Goal: Task Accomplishment & Management: Use online tool/utility

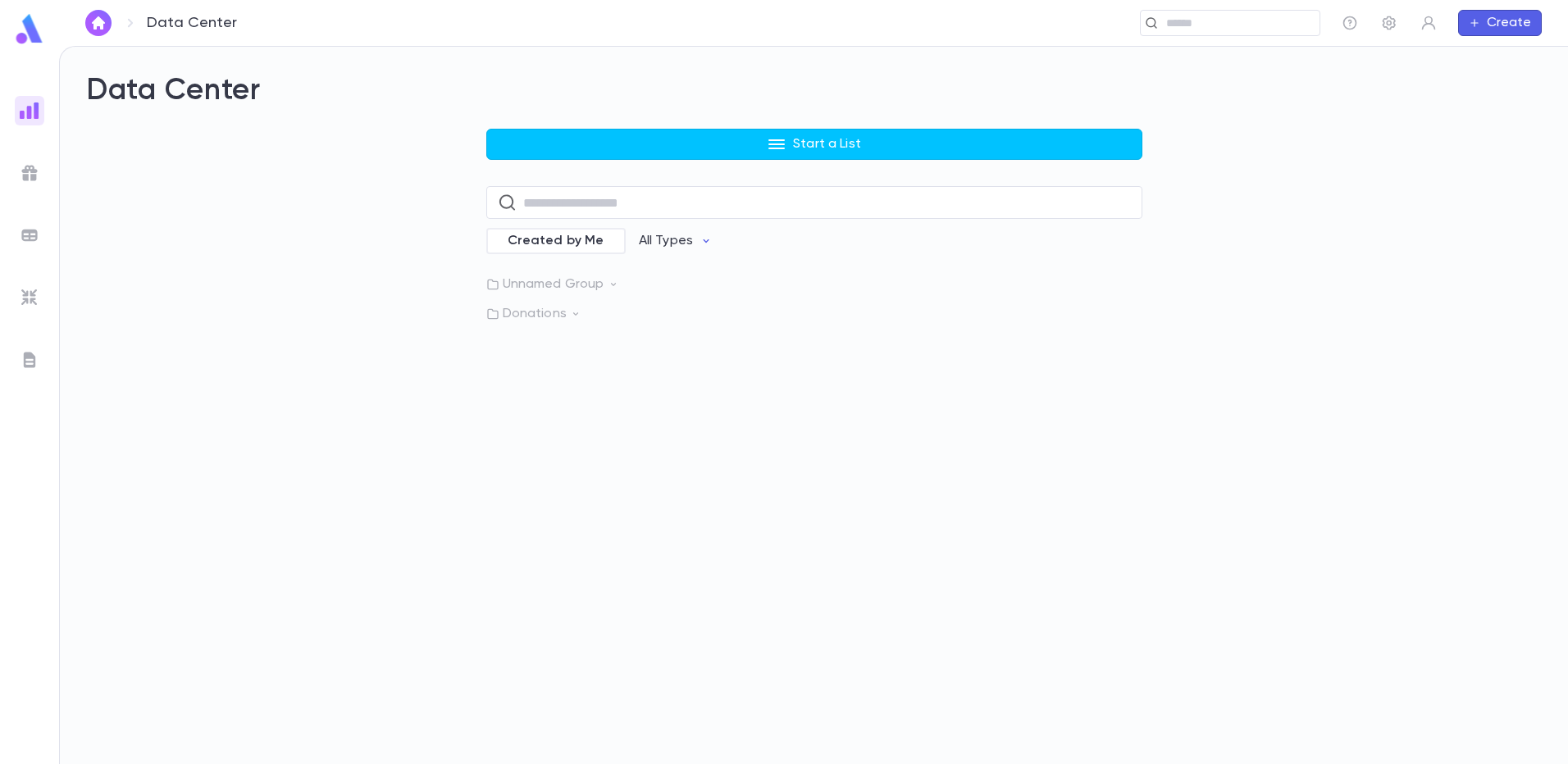
click at [582, 154] on button "Start a List" at bounding box center [814, 144] width 656 height 31
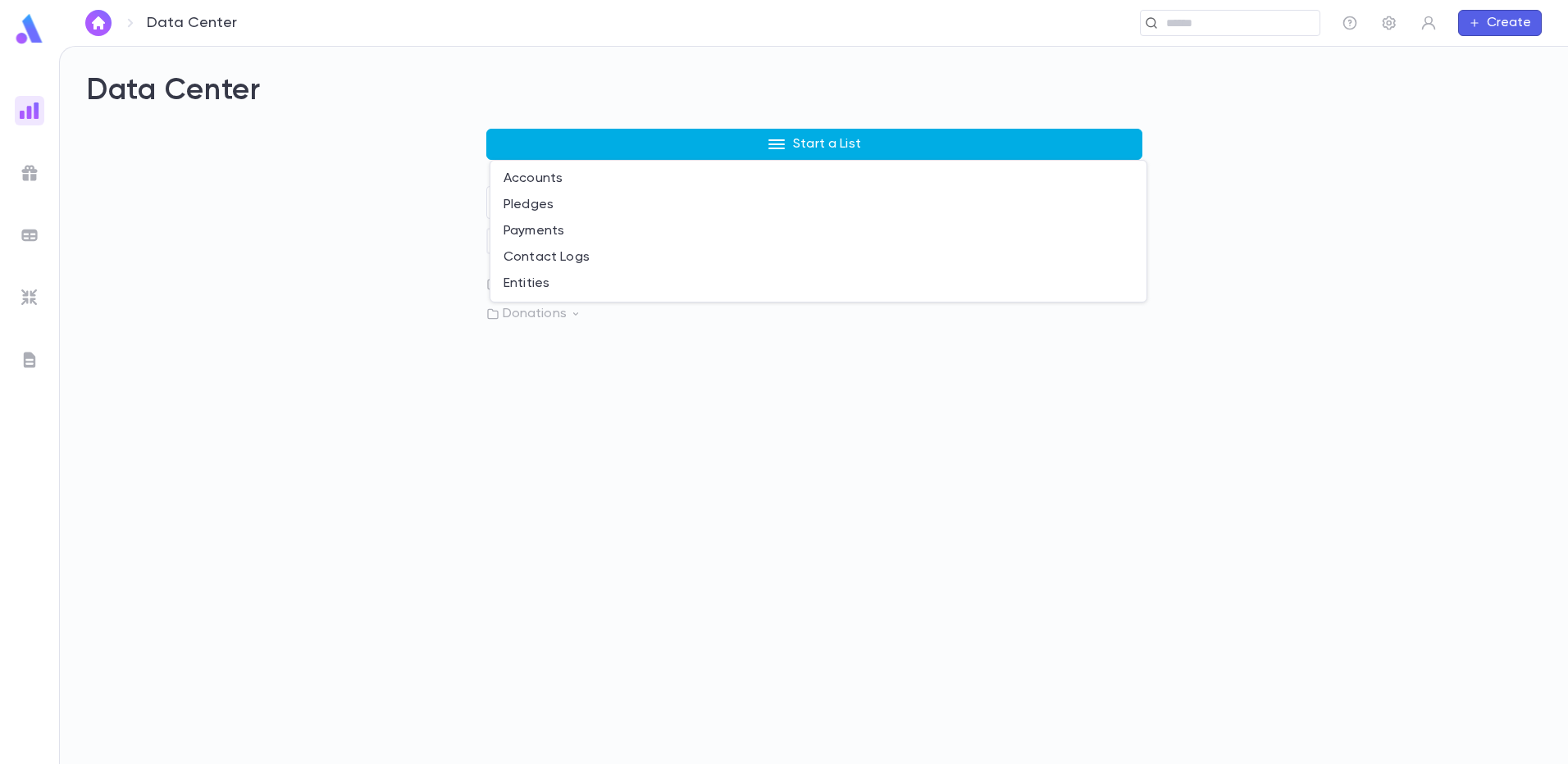
click at [519, 230] on li "Payments" at bounding box center [818, 231] width 656 height 26
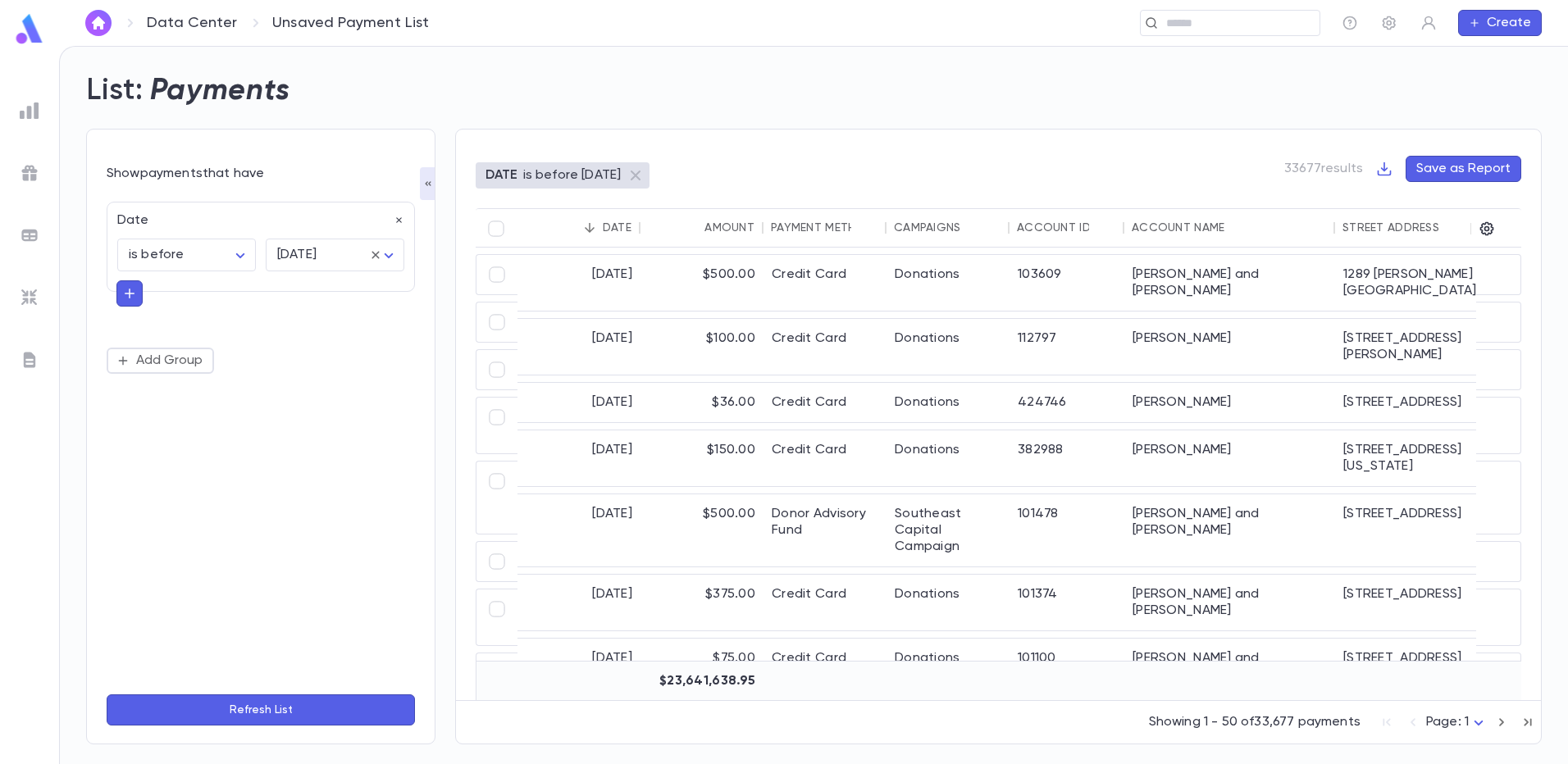
click at [135, 297] on icon "button" at bounding box center [129, 293] width 15 height 16
click at [146, 289] on input "text" at bounding box center [254, 292] width 239 height 23
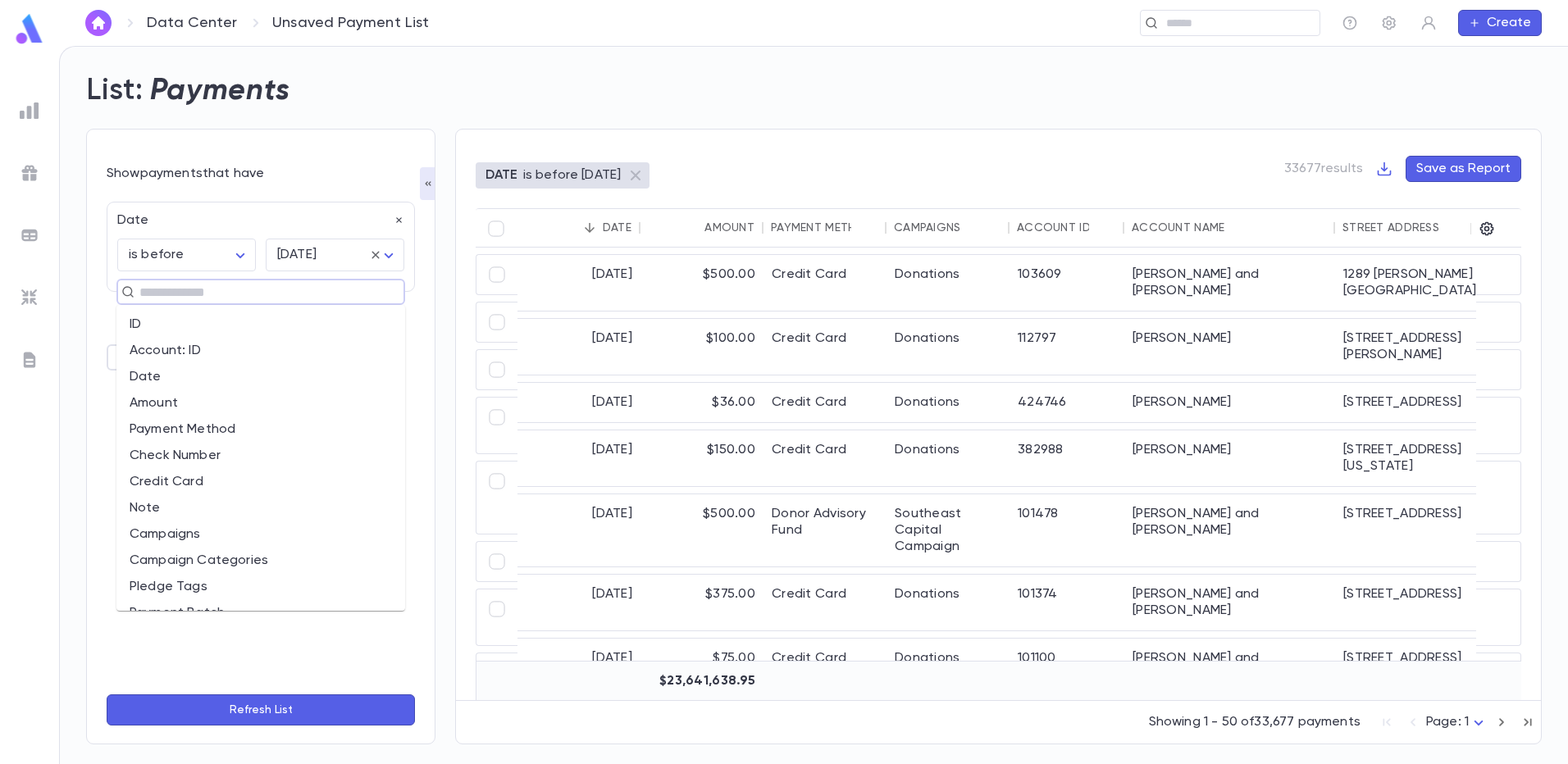
click at [135, 371] on li "Date" at bounding box center [261, 377] width 288 height 26
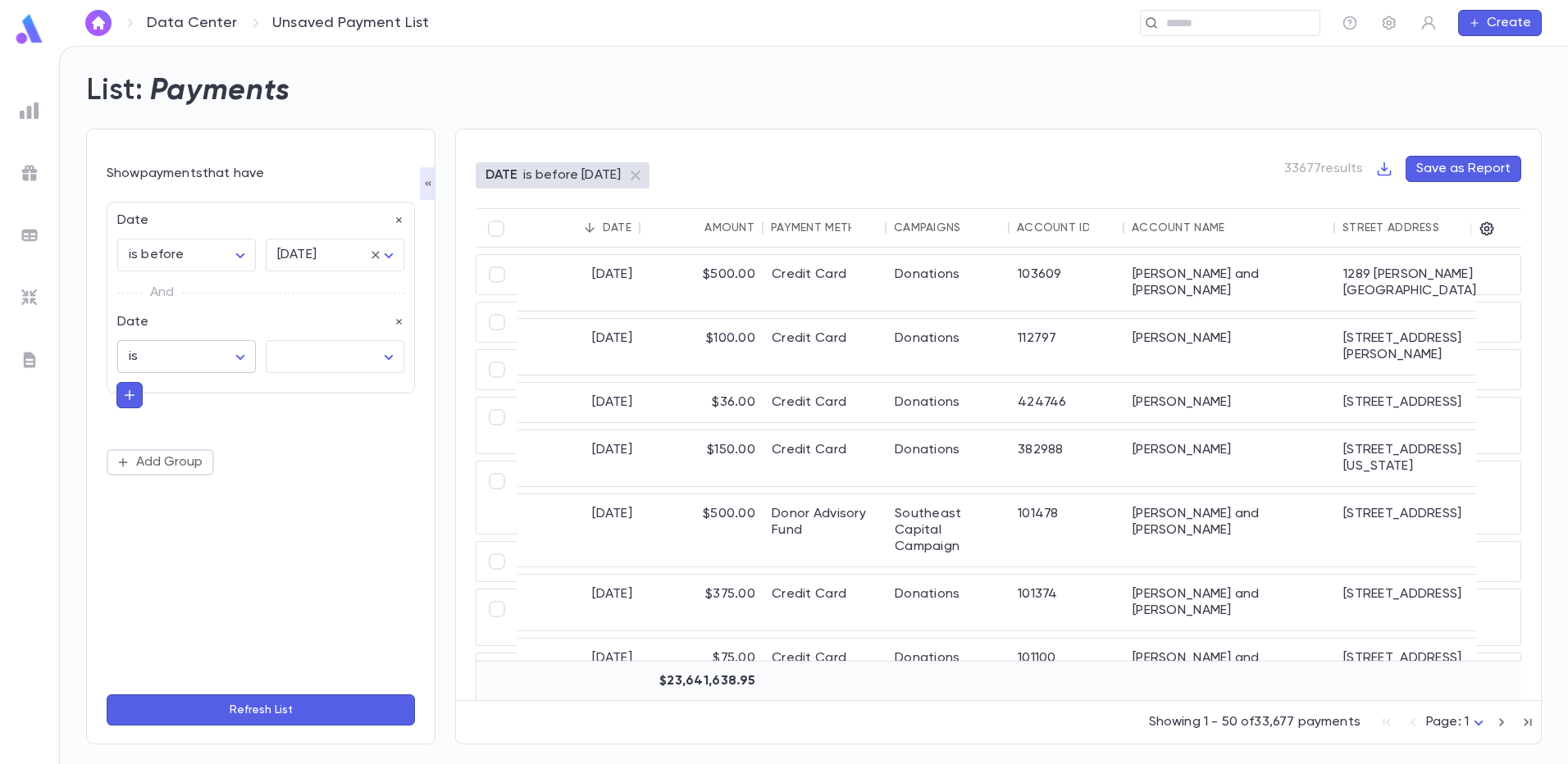
click at [239, 352] on body "Data Center Unsaved Payment List ​ Create List: Payments Show payments that hav…" at bounding box center [784, 405] width 1568 height 719
click at [150, 518] on span "is after" at bounding box center [190, 523] width 110 height 16
type input "**********"
click at [378, 347] on body "**********" at bounding box center [784, 405] width 1568 height 719
click at [312, 472] on span "exact date" at bounding box center [338, 470] width 110 height 16
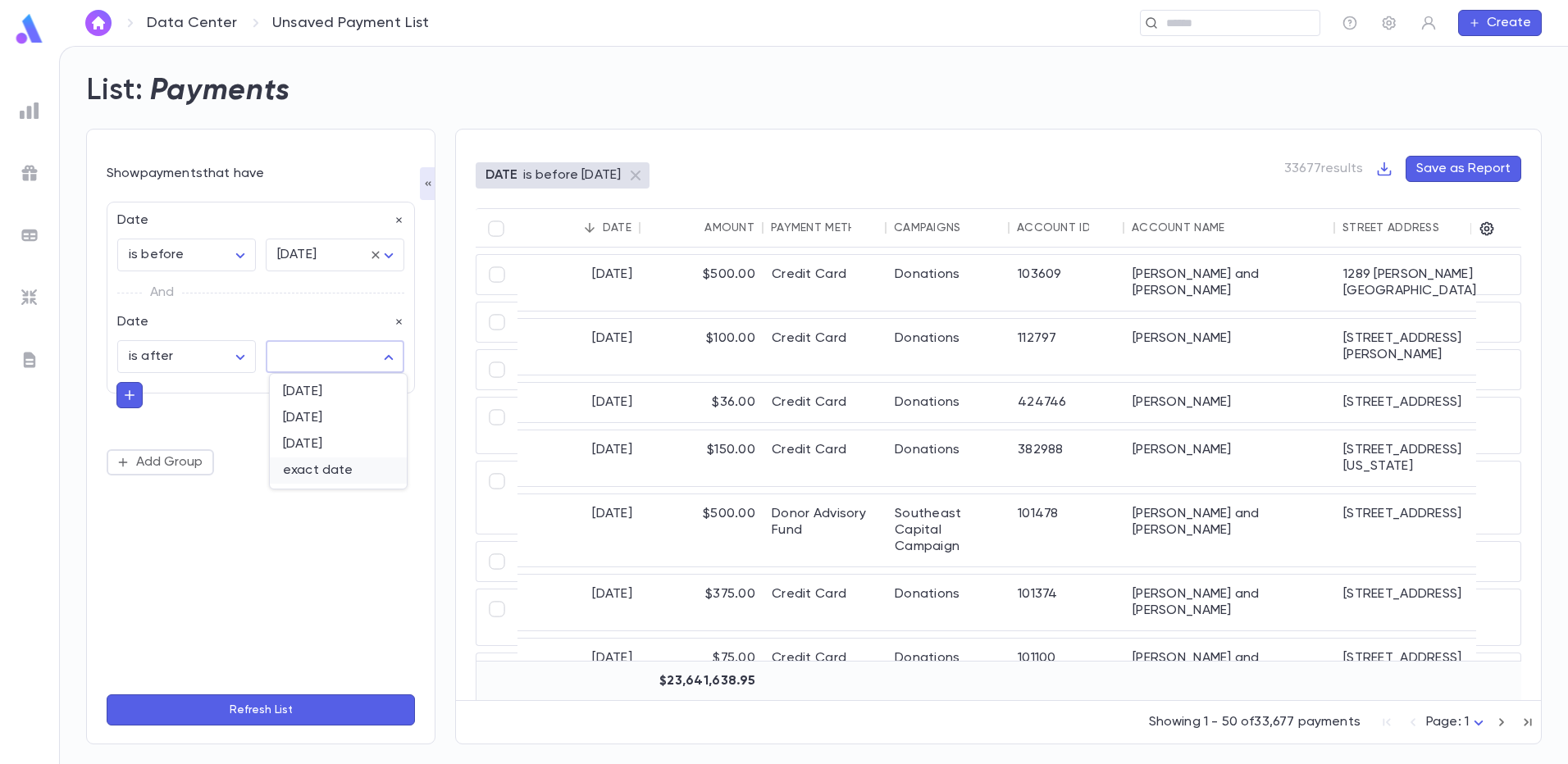
type input "*********"
click at [394, 389] on icon "Choose date" at bounding box center [386, 399] width 20 height 20
click at [287, 394] on input "tel" at bounding box center [314, 400] width 98 height 32
type input "**********"
click button "Refresh List" at bounding box center [261, 710] width 308 height 31
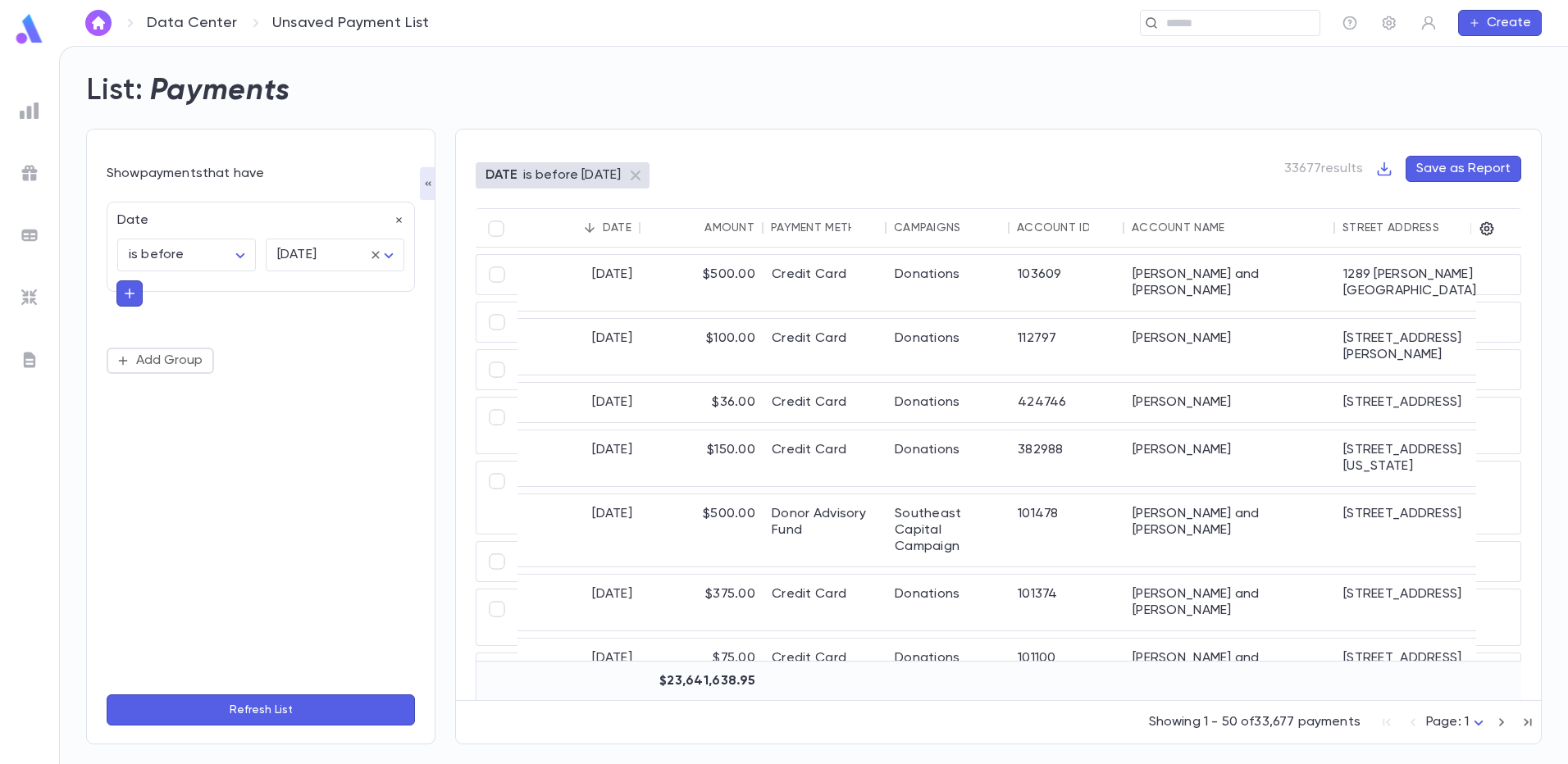
click at [125, 294] on icon "button" at bounding box center [129, 293] width 15 height 16
click at [142, 289] on input "text" at bounding box center [254, 292] width 239 height 23
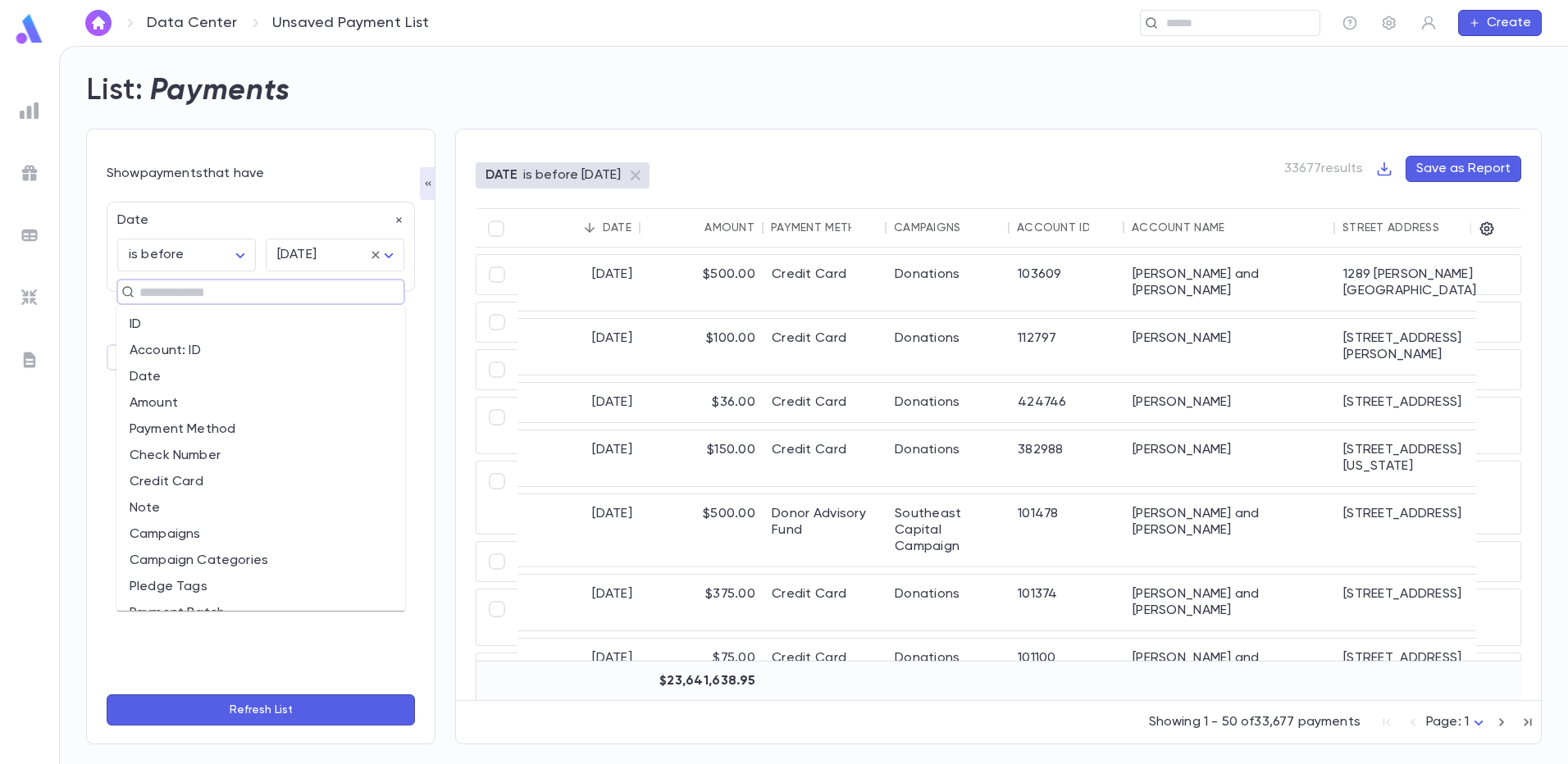
click at [142, 377] on li "Date" at bounding box center [261, 377] width 288 height 26
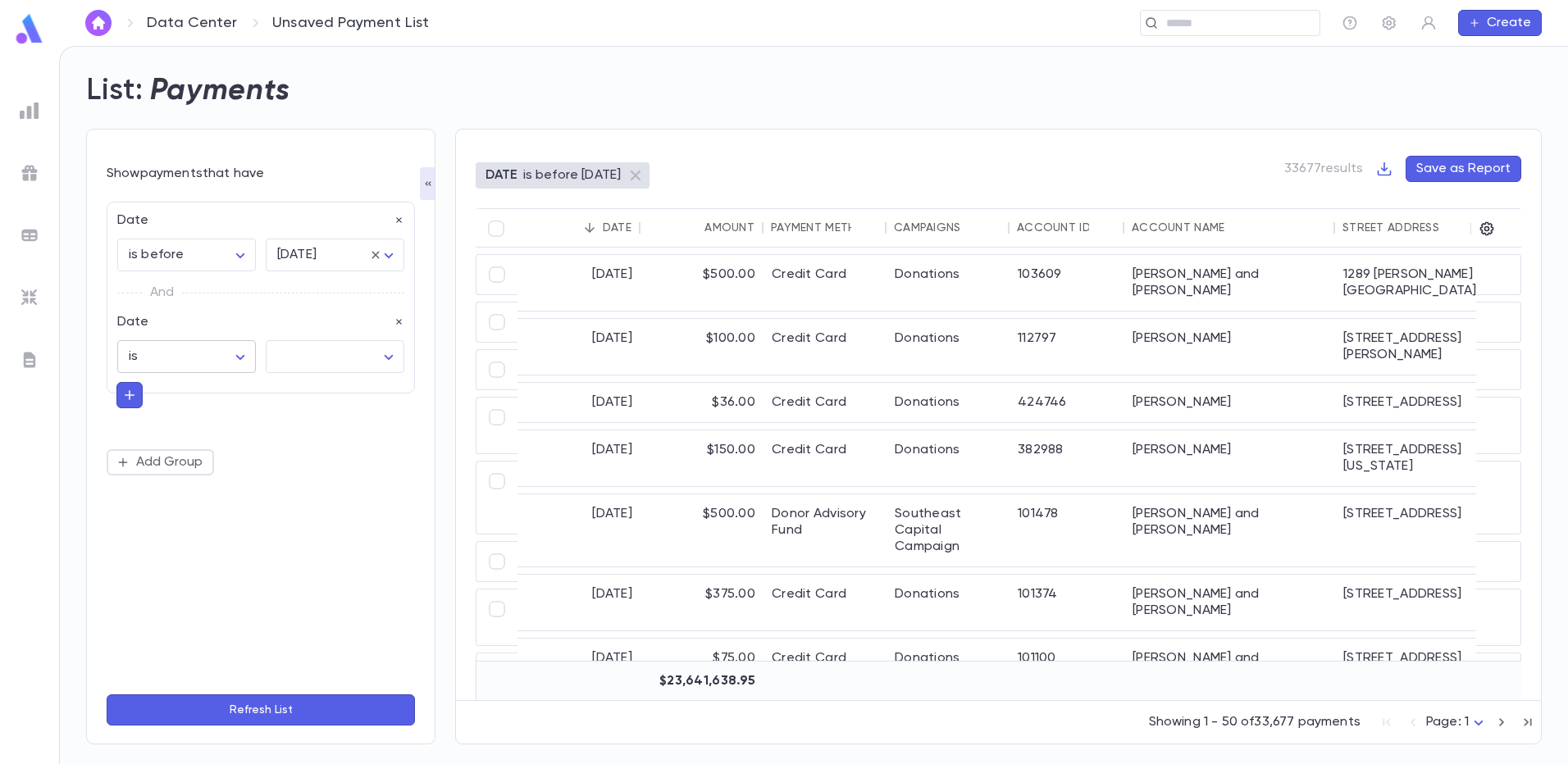
click at [233, 345] on body "Data Center Unsaved Payment List ​ Create List: Payments Show payments that hav…" at bounding box center [784, 405] width 1568 height 719
click at [146, 521] on span "is after" at bounding box center [190, 523] width 110 height 16
type input "**********"
click at [330, 349] on body "**********" at bounding box center [784, 405] width 1568 height 719
click at [317, 471] on span "exact date" at bounding box center [338, 470] width 110 height 16
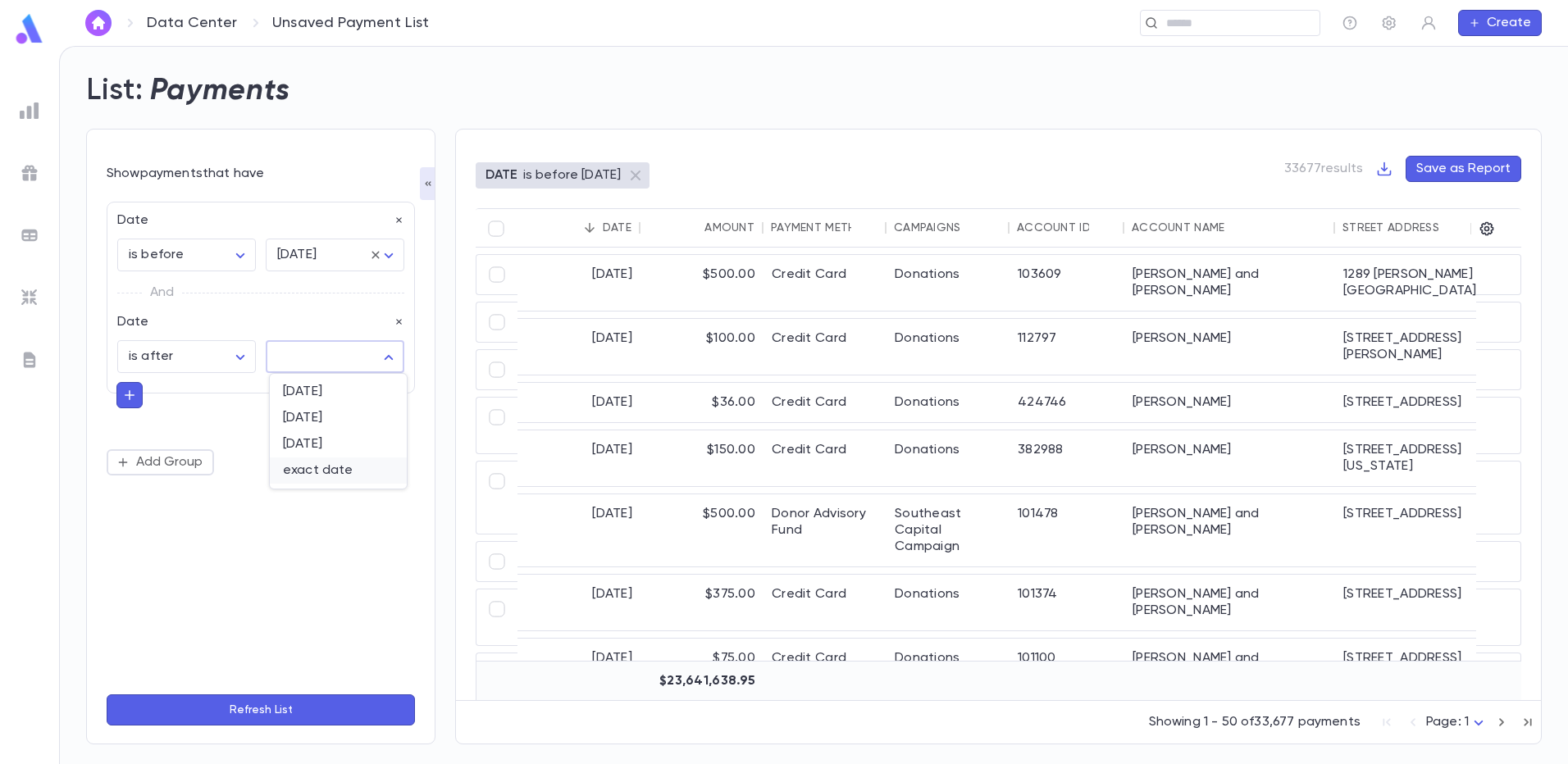
type input "*********"
click at [396, 389] on button "Choose date" at bounding box center [386, 399] width 33 height 33
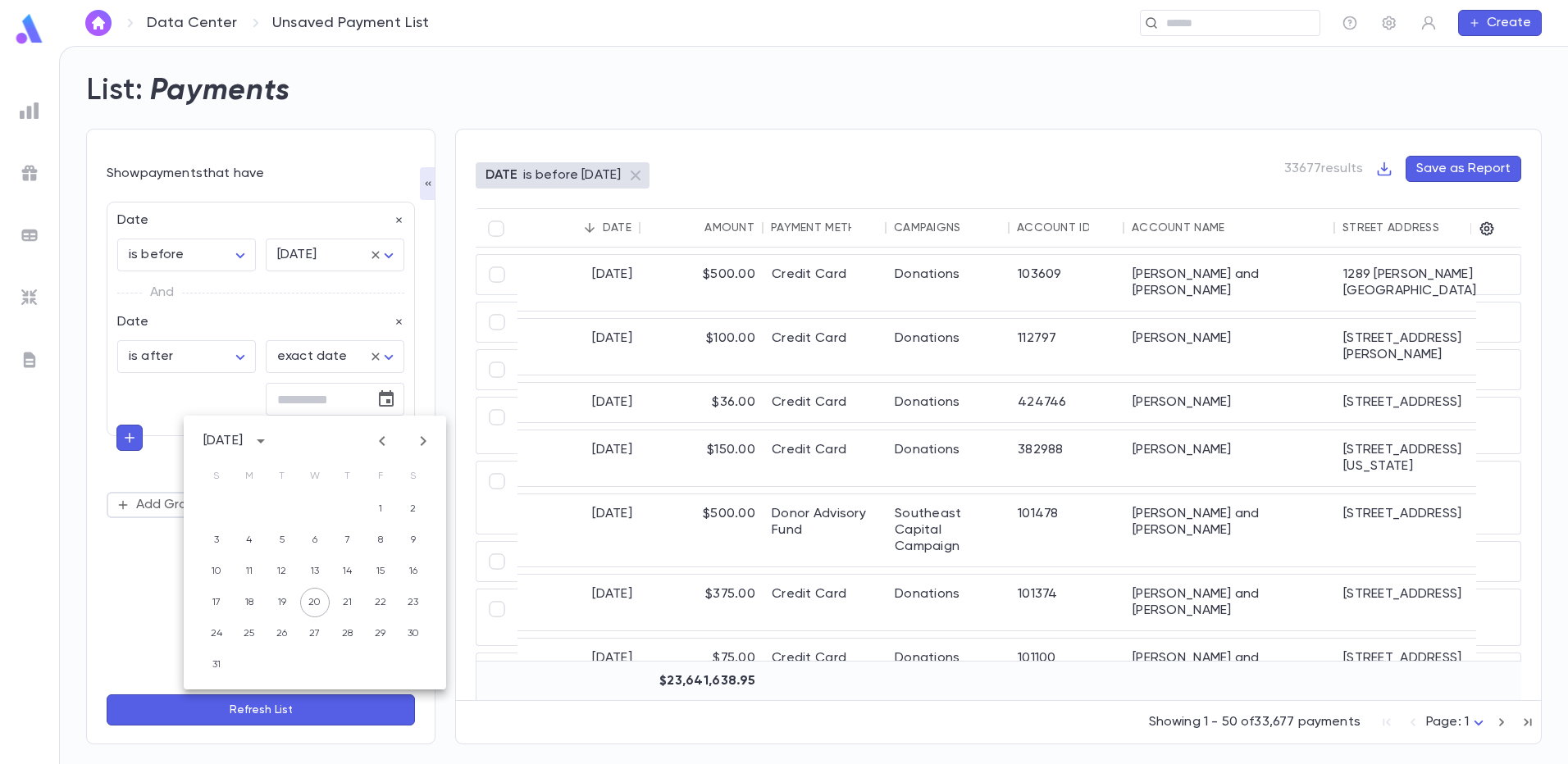
click at [223, 437] on div "[DATE]" at bounding box center [223, 441] width 39 height 16
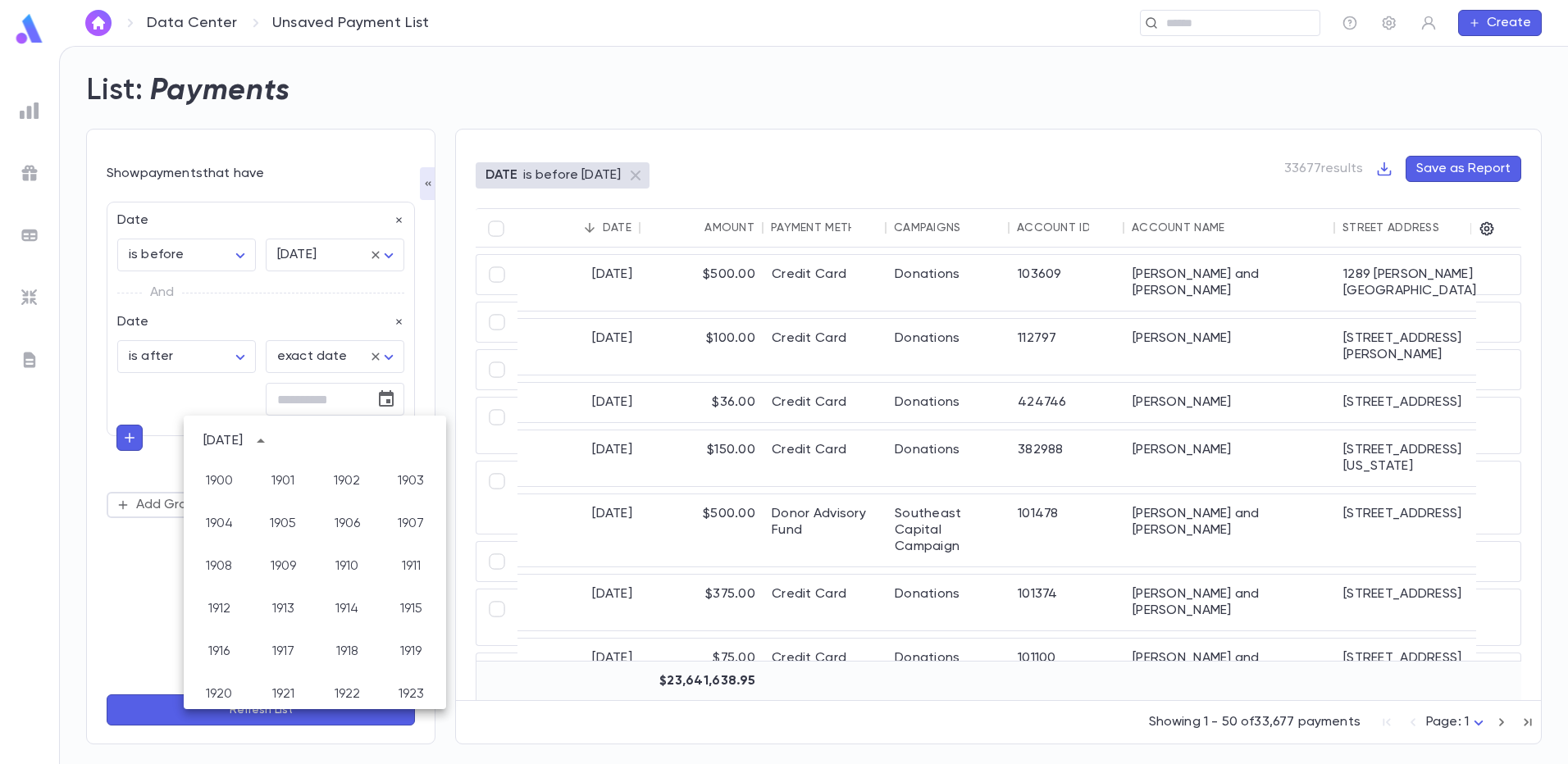
scroll to position [1218, 0]
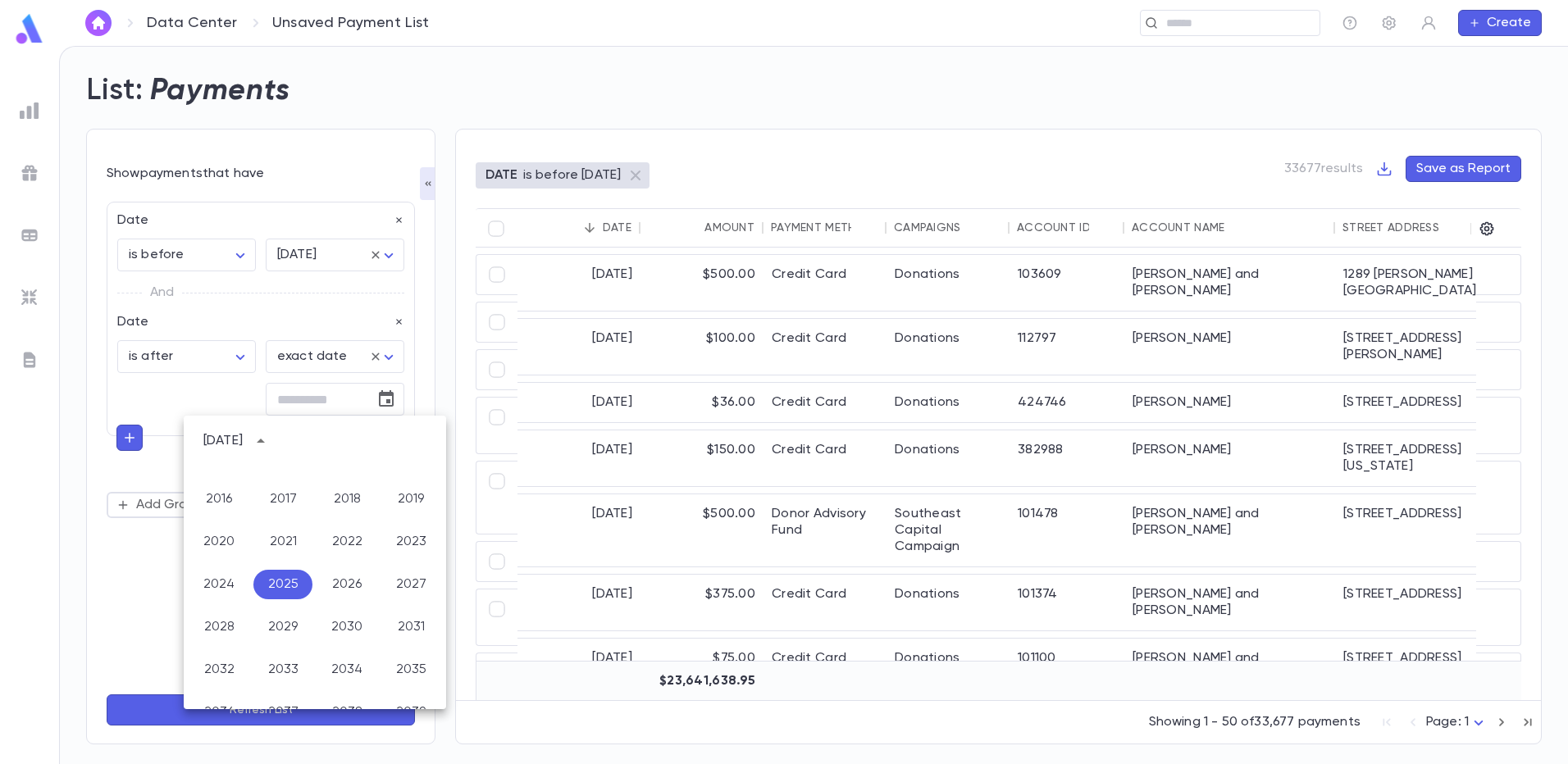
click at [280, 583] on button "2025" at bounding box center [283, 584] width 59 height 29
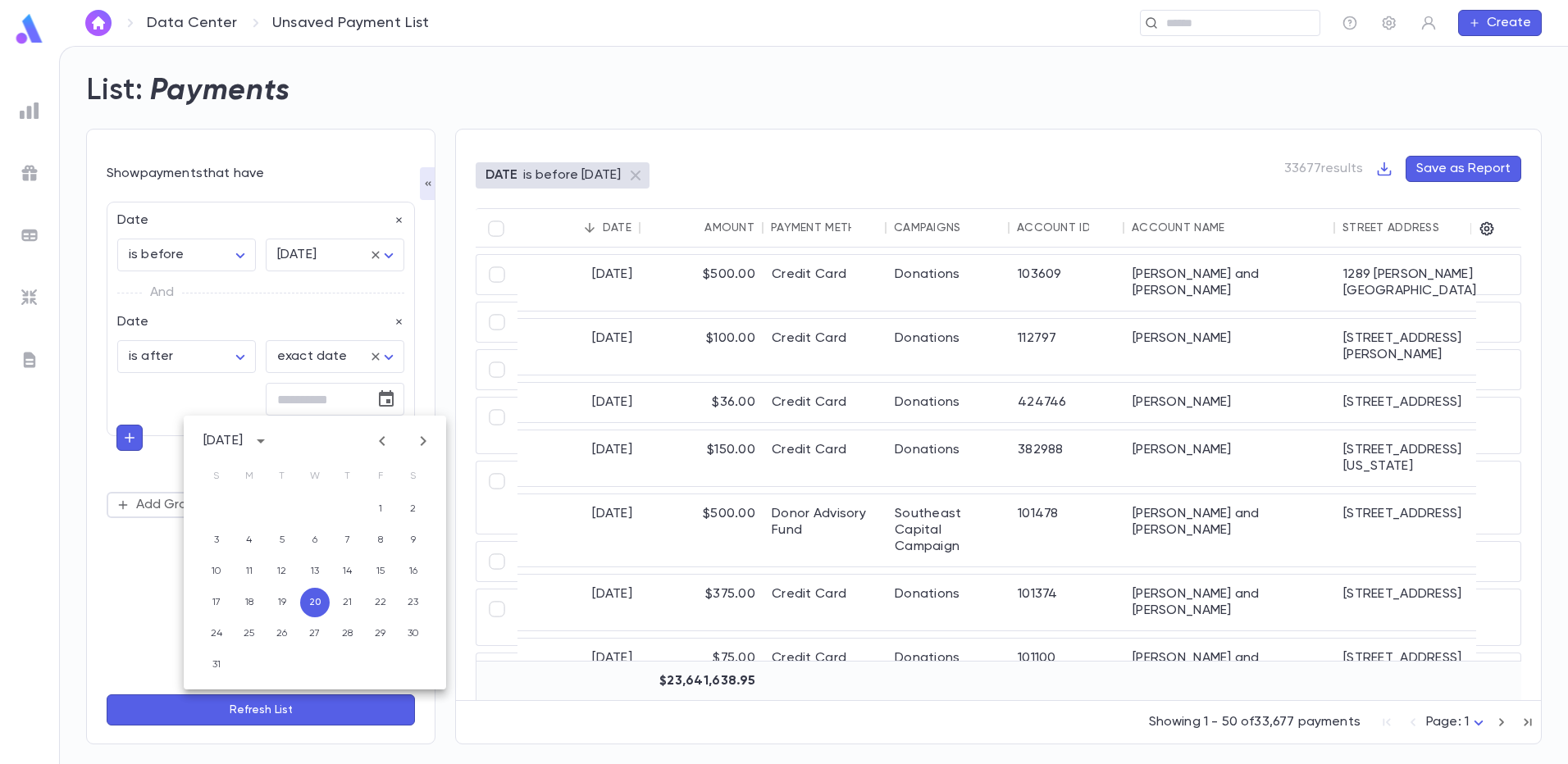
click at [374, 429] on div at bounding box center [402, 441] width 68 height 26
click at [382, 431] on icon "Previous month" at bounding box center [382, 441] width 20 height 20
click at [375, 436] on icon "Previous month" at bounding box center [382, 441] width 20 height 20
click at [378, 433] on icon "Previous month" at bounding box center [382, 441] width 20 height 20
click at [377, 444] on icon "Previous month" at bounding box center [382, 441] width 20 height 20
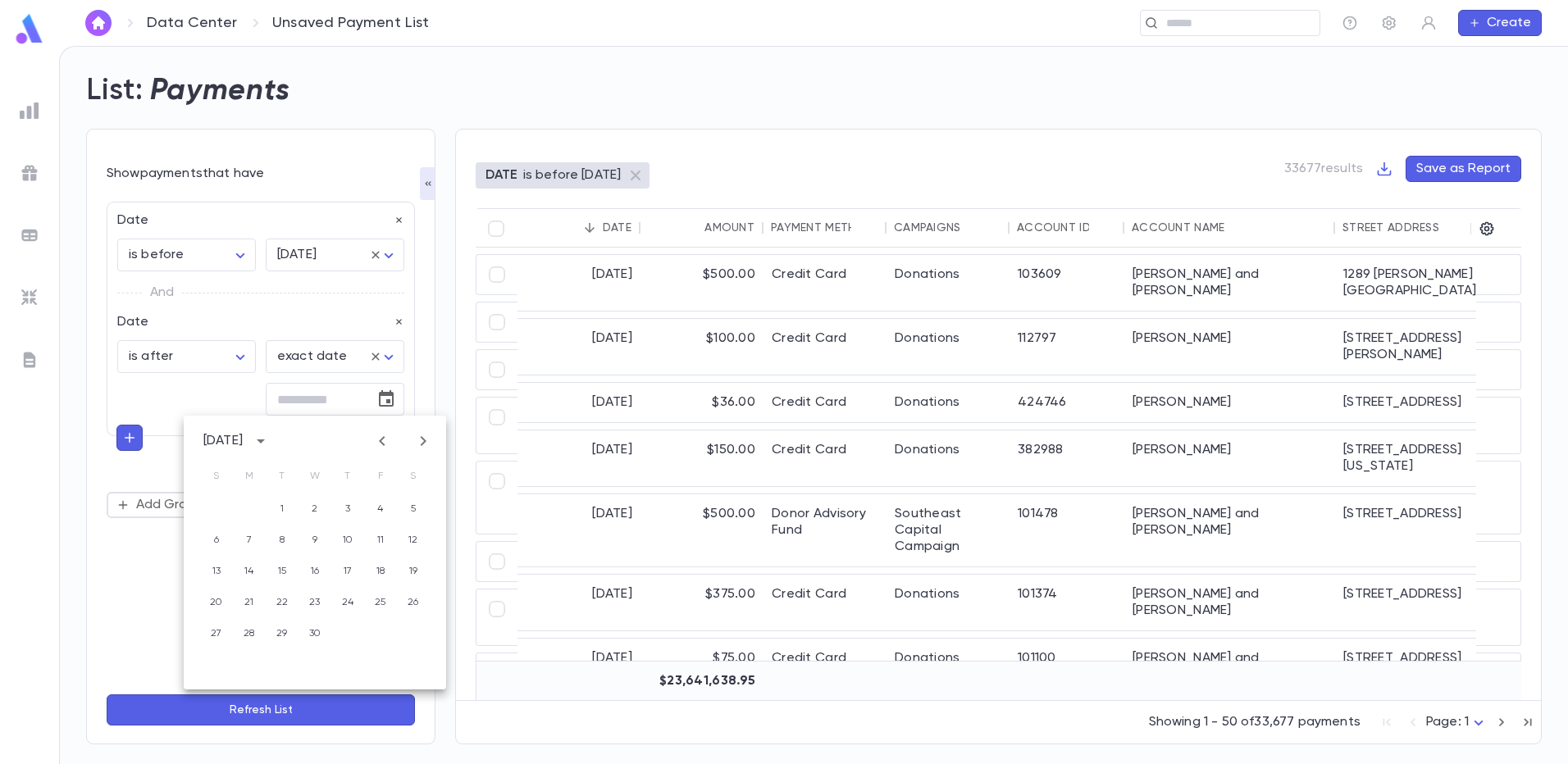
click at [372, 432] on icon "Previous month" at bounding box center [382, 441] width 20 height 20
click at [375, 436] on icon "Previous month" at bounding box center [382, 441] width 20 height 20
click at [375, 441] on icon "Previous month" at bounding box center [382, 441] width 20 height 20
click at [313, 499] on button "1" at bounding box center [314, 508] width 29 height 29
type input "**********"
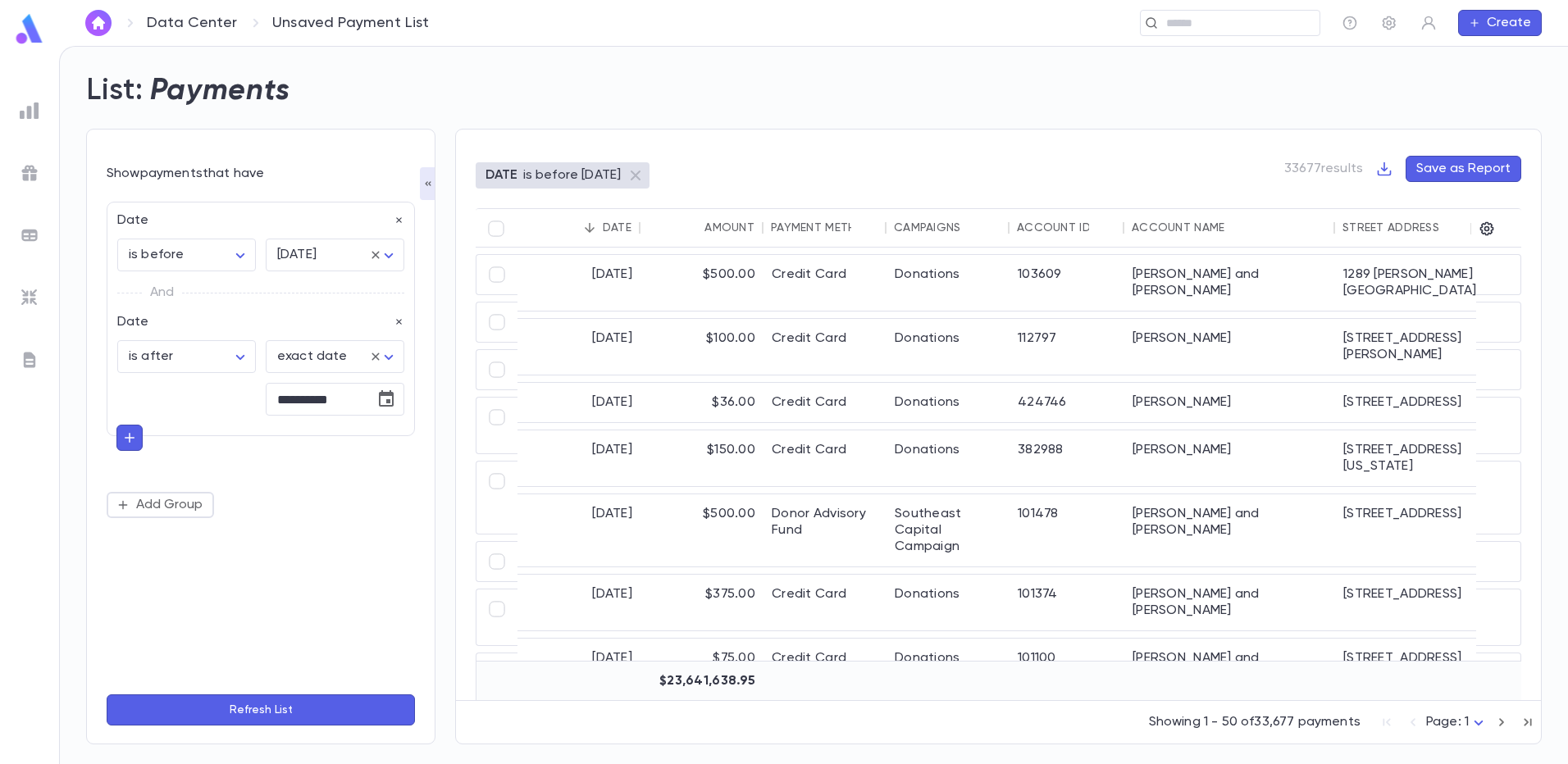
click at [211, 709] on button "Refresh List" at bounding box center [261, 710] width 308 height 31
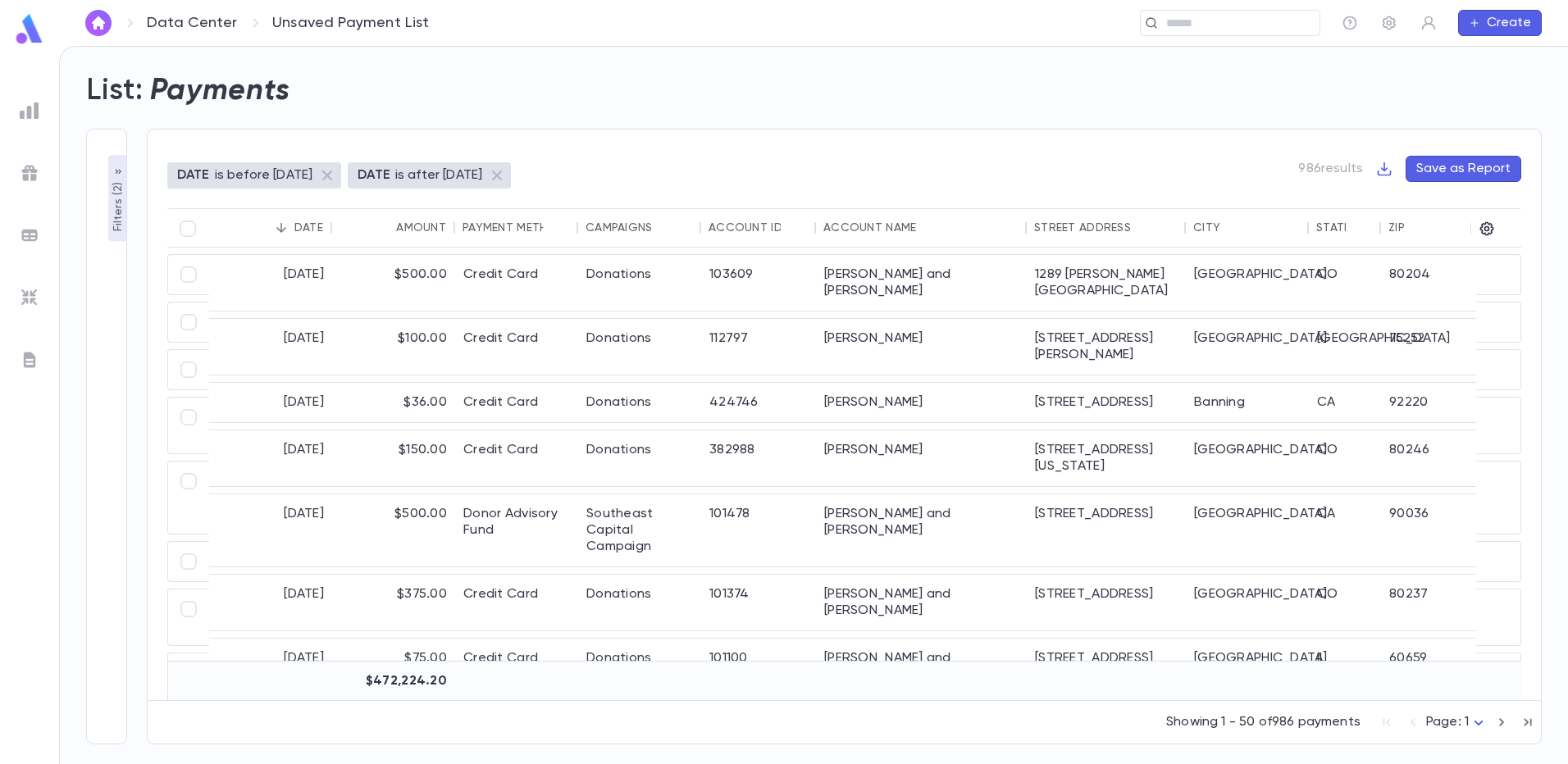
click at [1493, 234] on icon "button" at bounding box center [1486, 229] width 16 height 16
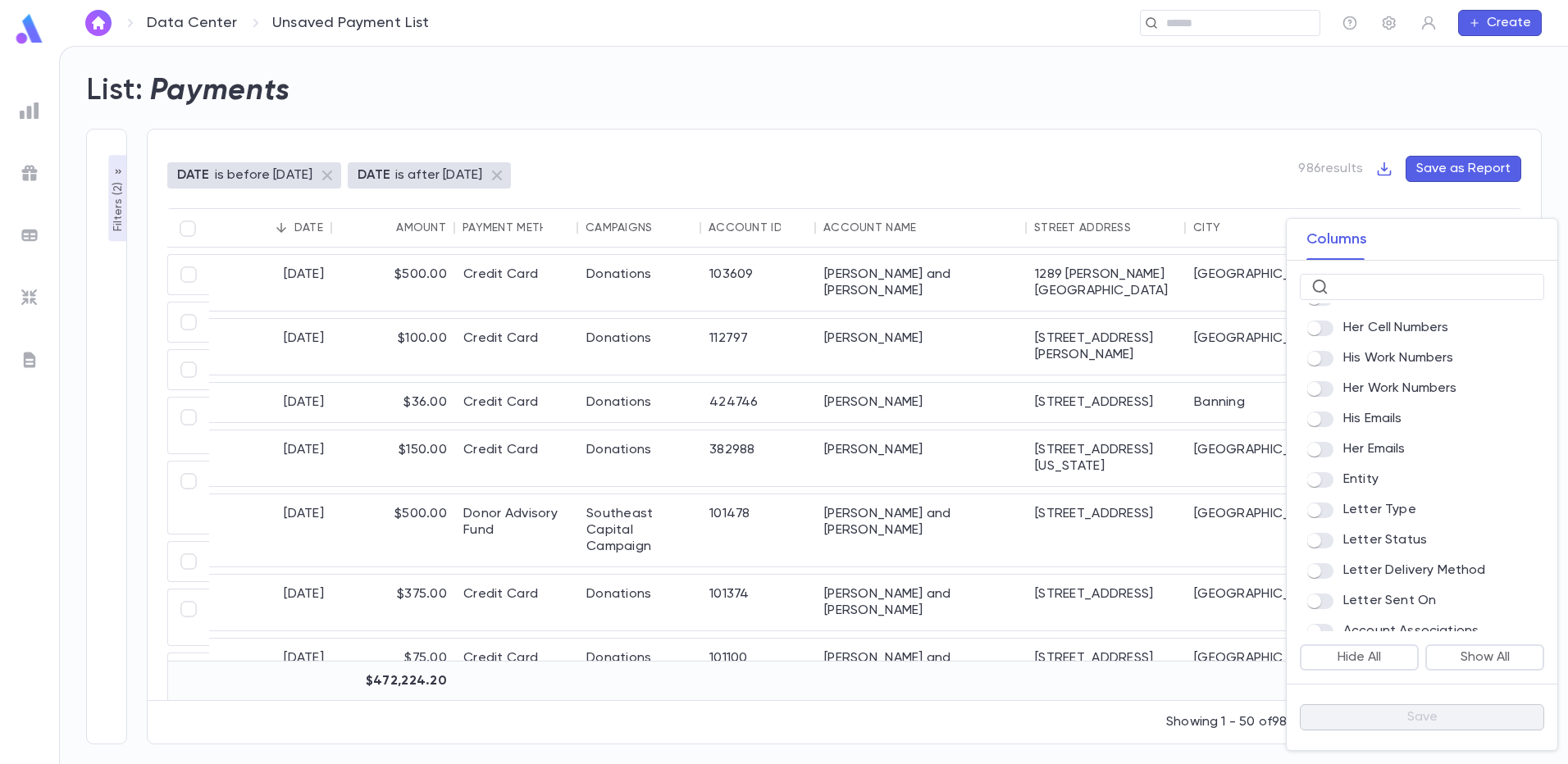
scroll to position [1025, 0]
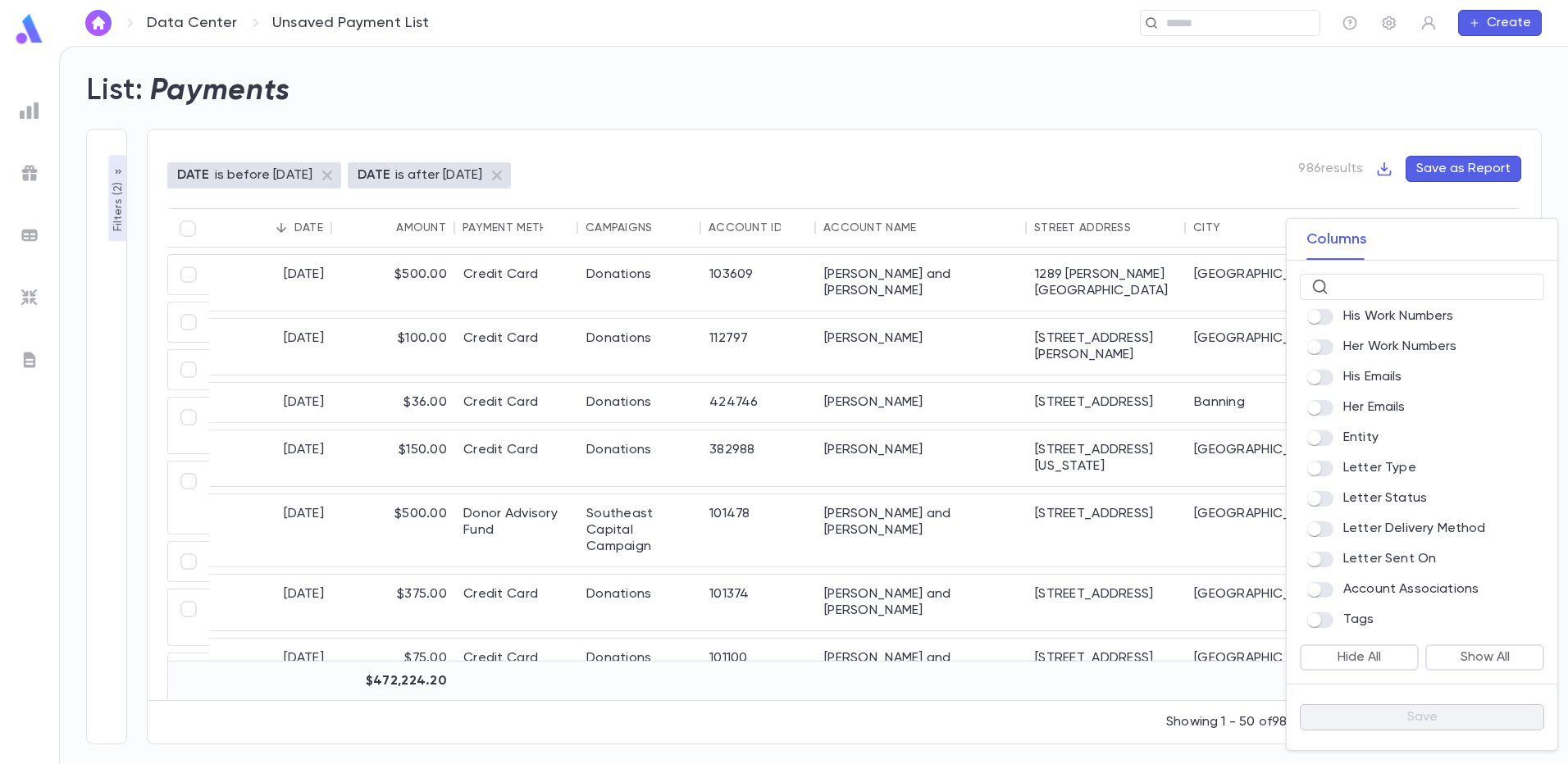
click at [416, 230] on div at bounding box center [784, 382] width 1568 height 764
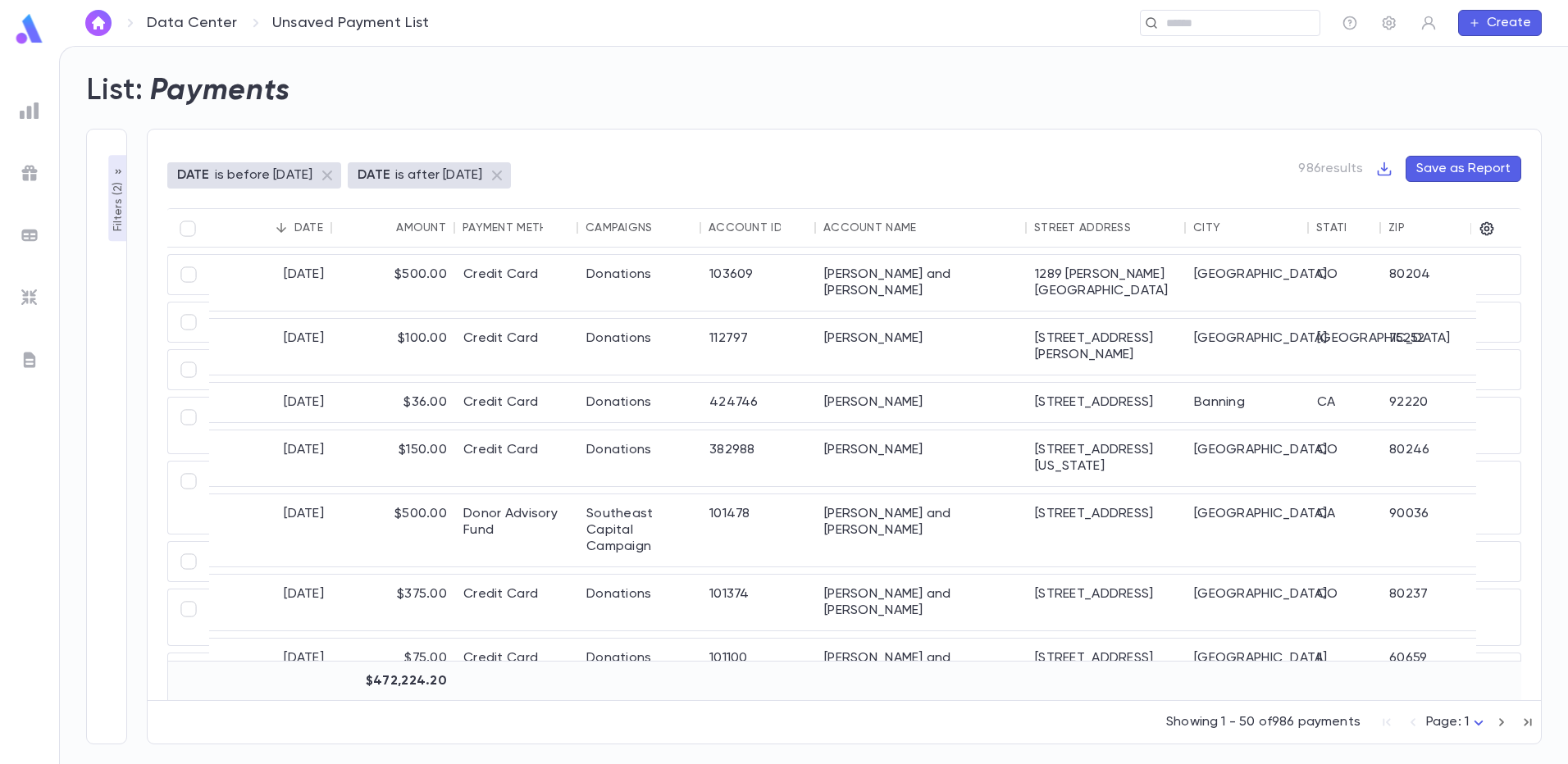
click at [410, 234] on div "Amount" at bounding box center [393, 228] width 107 height 39
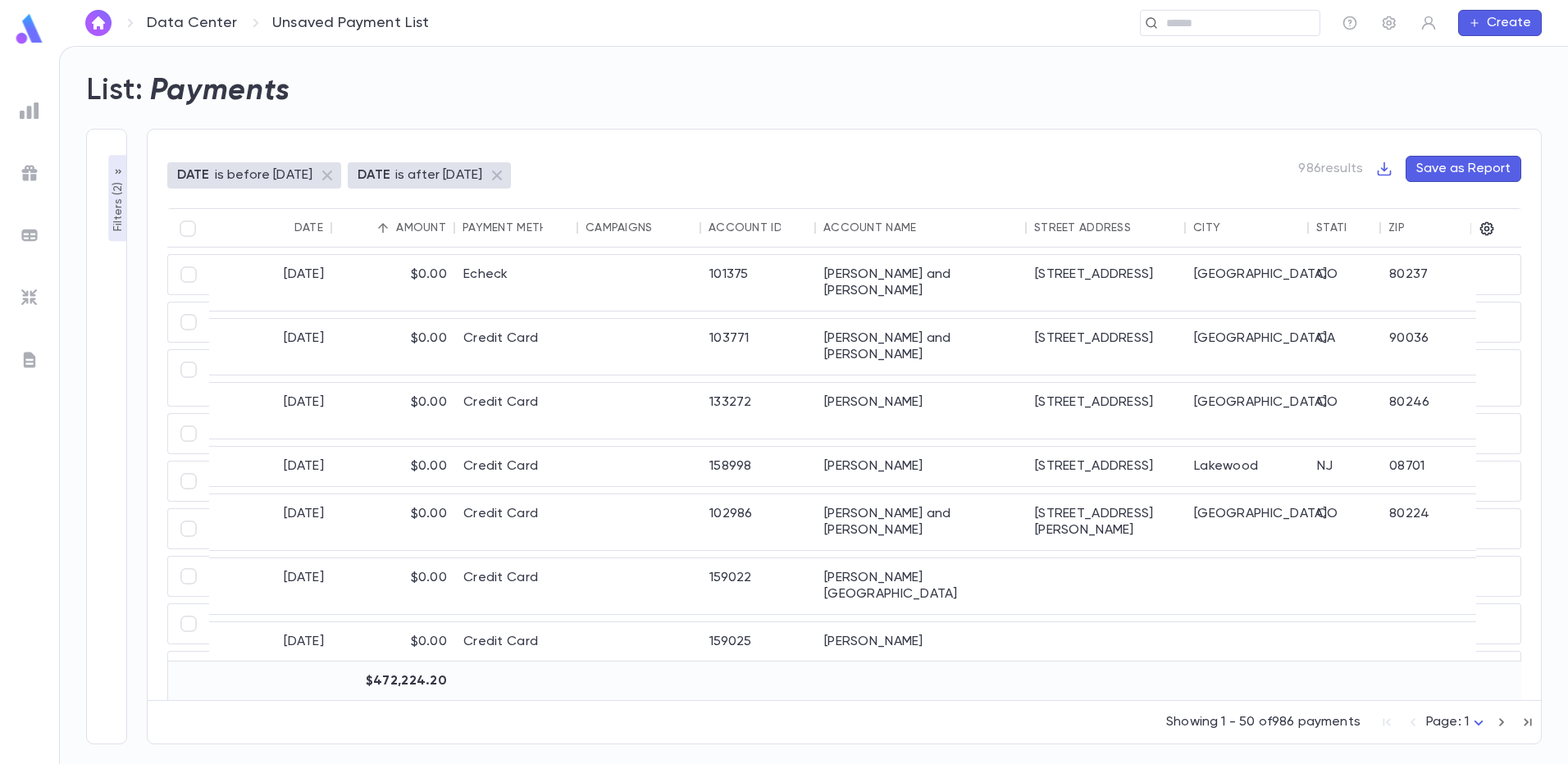
click at [381, 237] on button "Sort" at bounding box center [382, 227] width 26 height 26
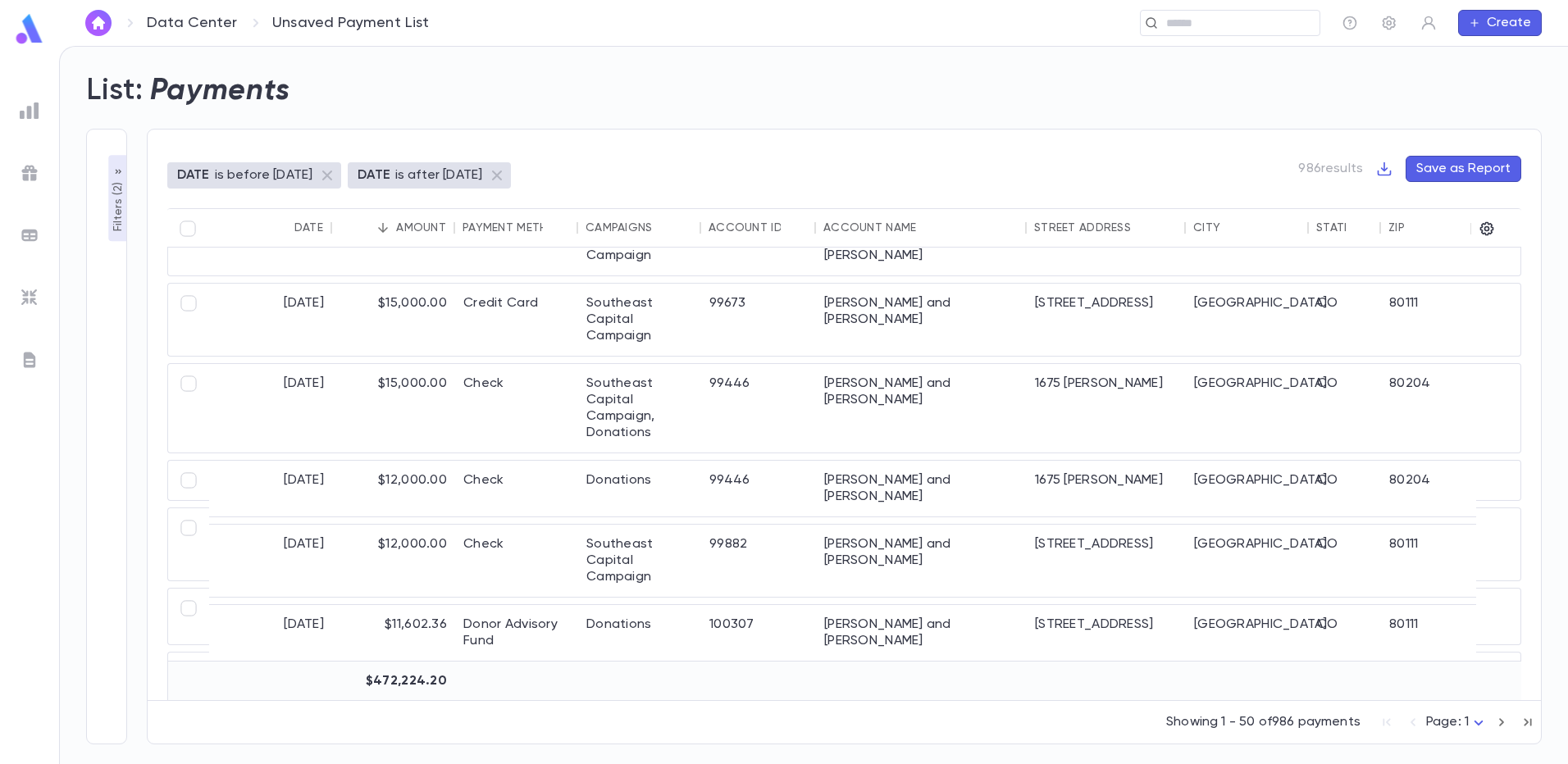
scroll to position [247, 0]
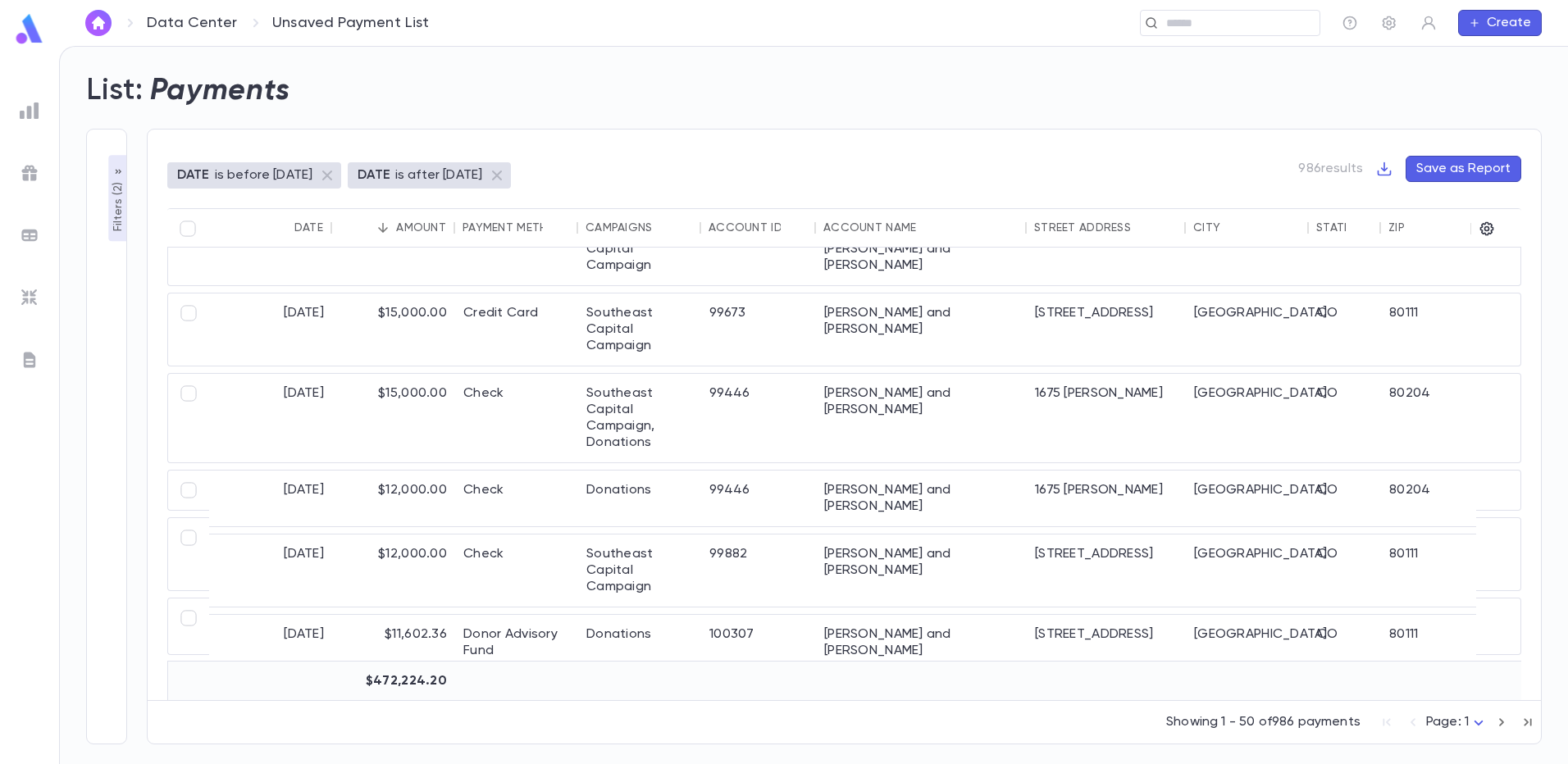
click at [28, 107] on img at bounding box center [29, 110] width 20 height 20
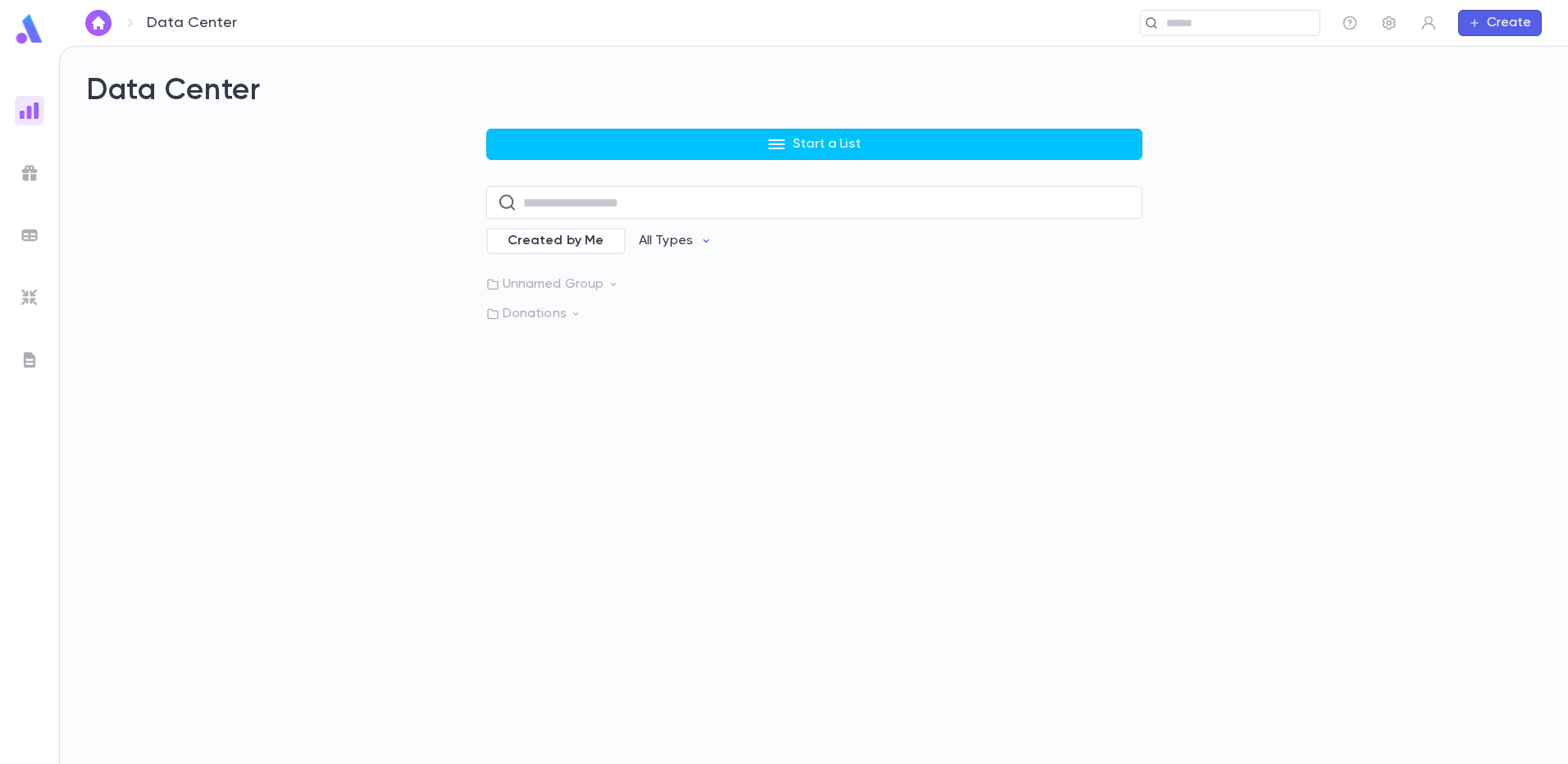
click at [611, 147] on button "Start a List" at bounding box center [814, 144] width 656 height 31
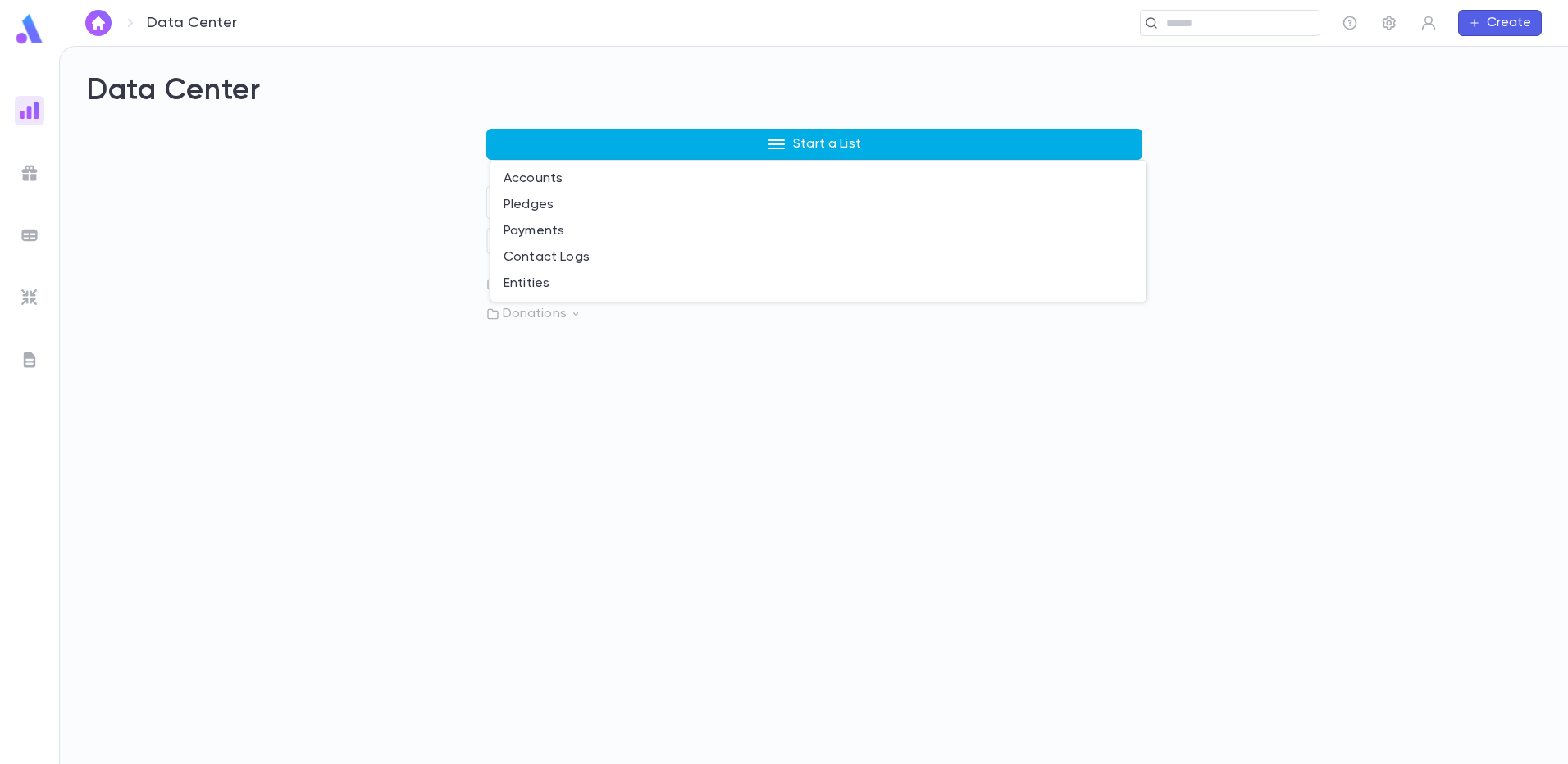
click at [513, 175] on li "Accounts" at bounding box center [818, 178] width 656 height 26
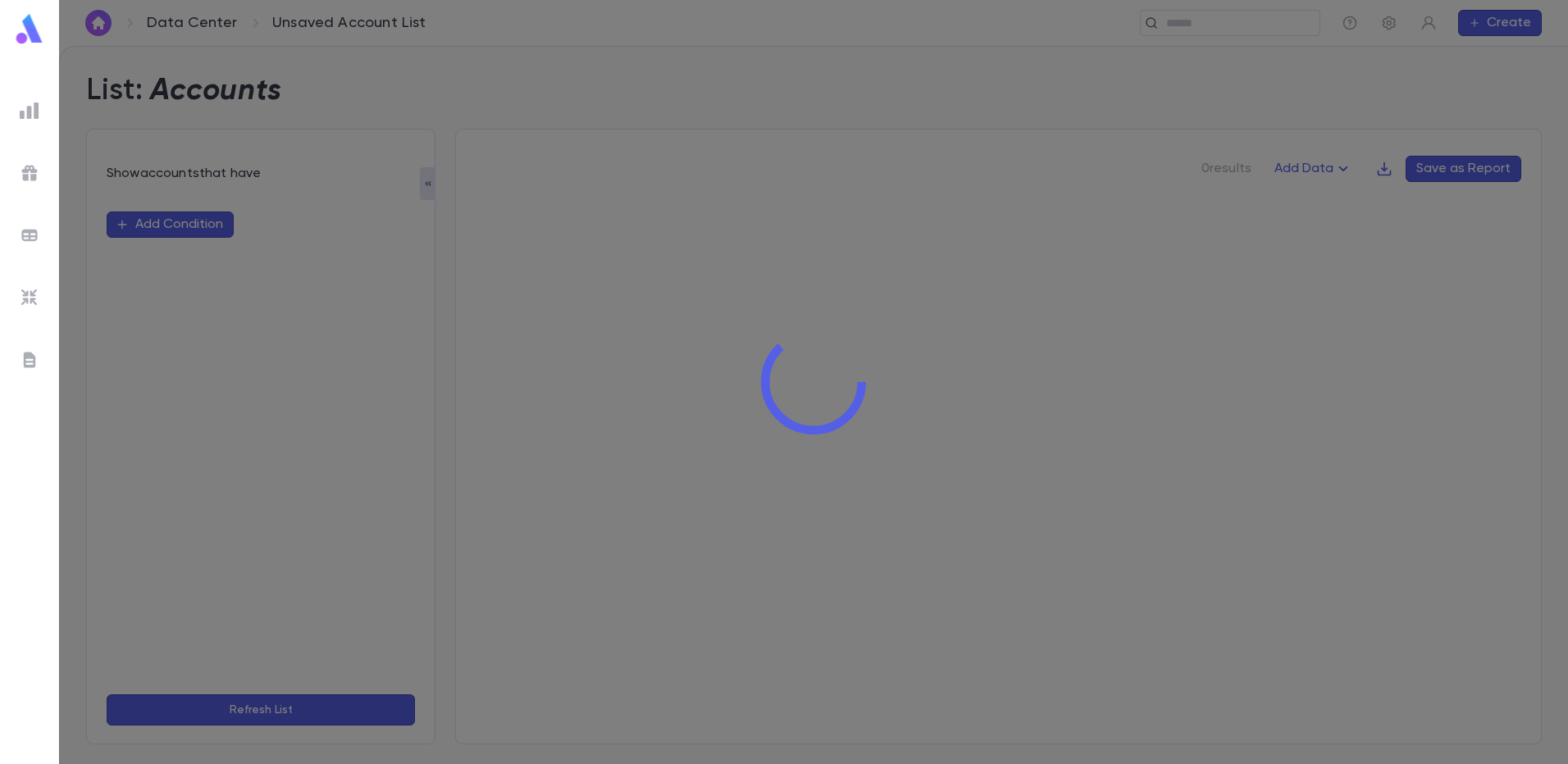
click at [143, 223] on div at bounding box center [813, 382] width 1508 height 764
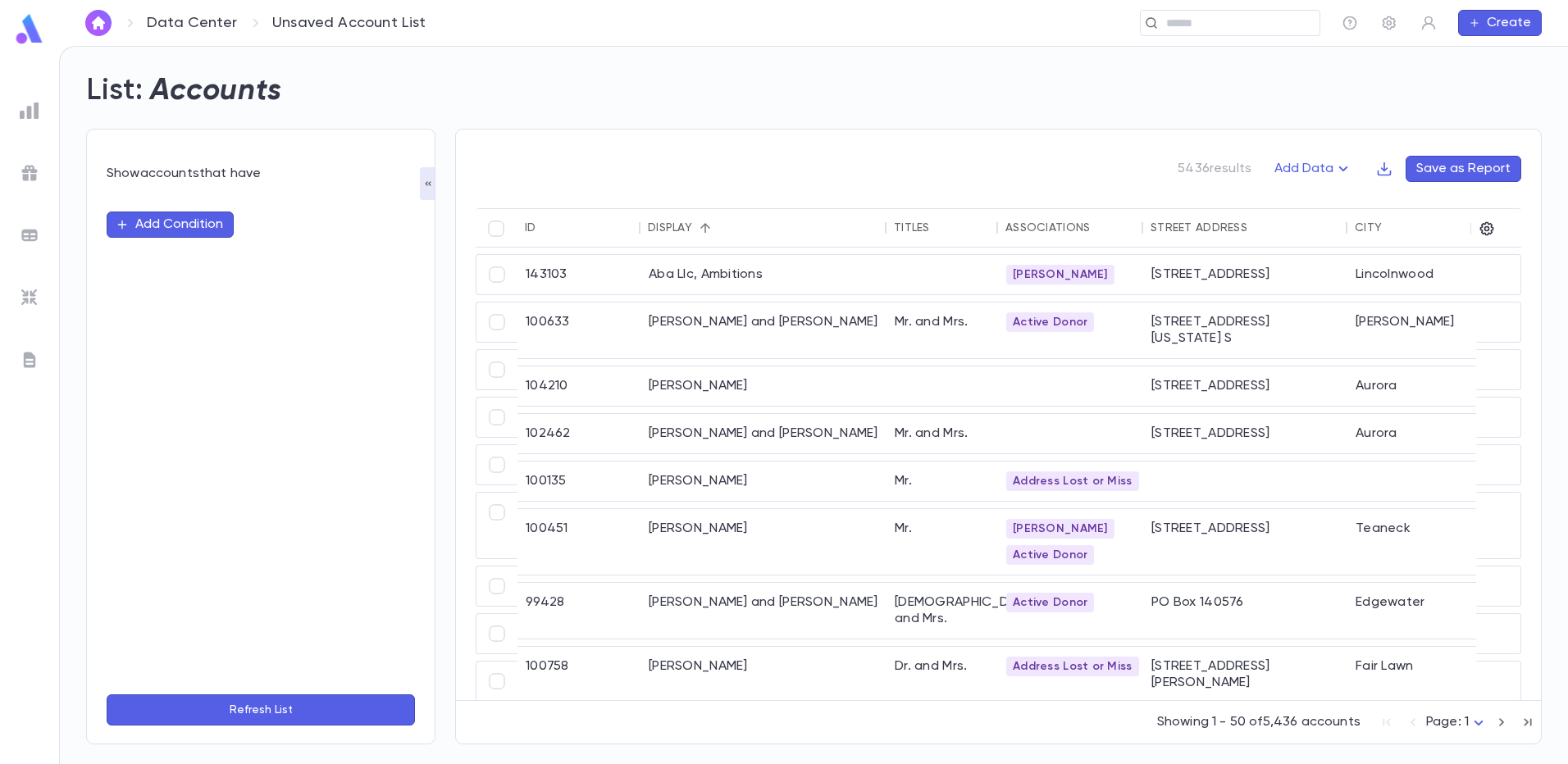
click at [133, 223] on button "Add Condition" at bounding box center [170, 224] width 127 height 26
click at [158, 218] on input "text" at bounding box center [254, 224] width 258 height 23
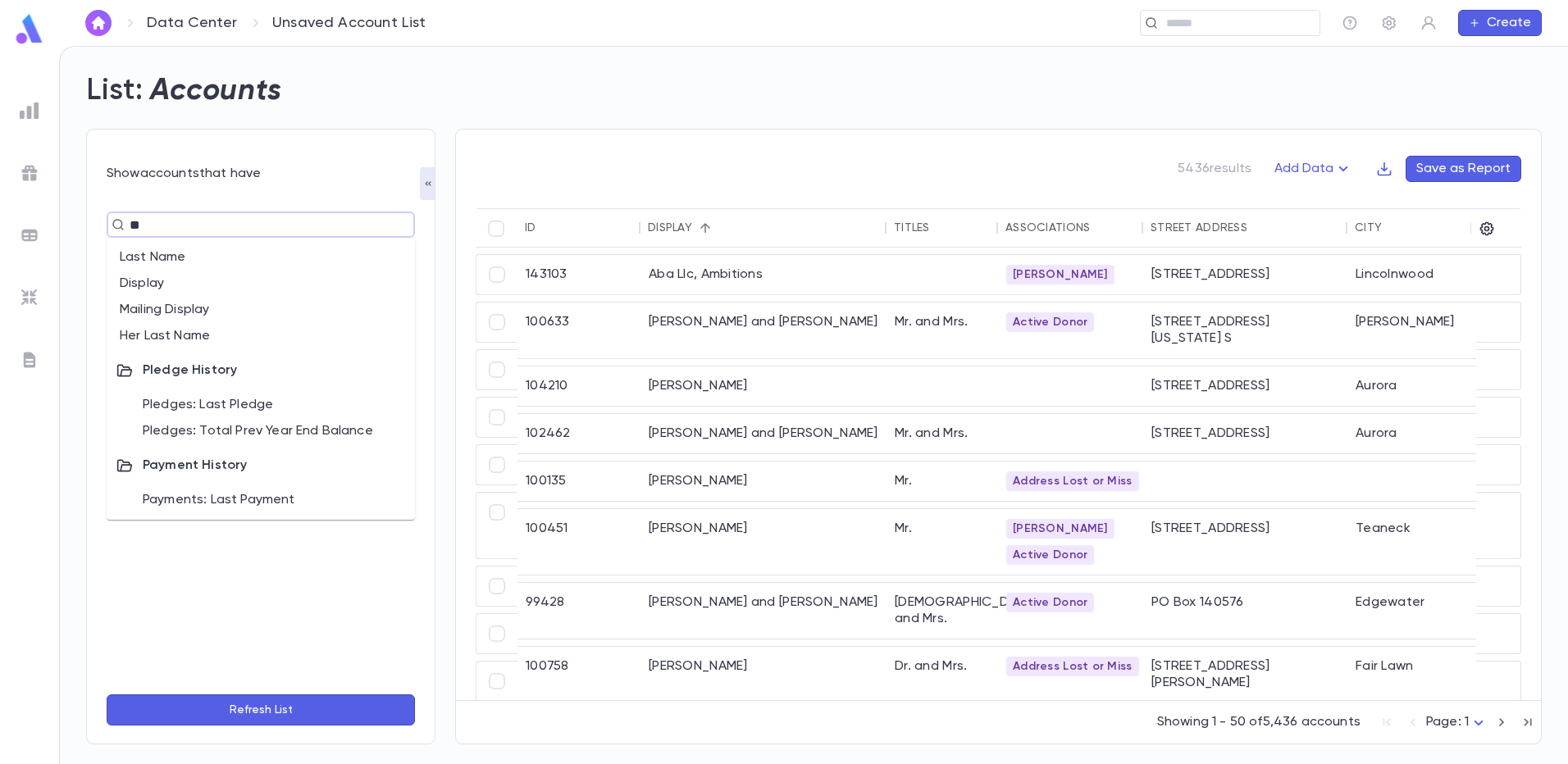
type input "*"
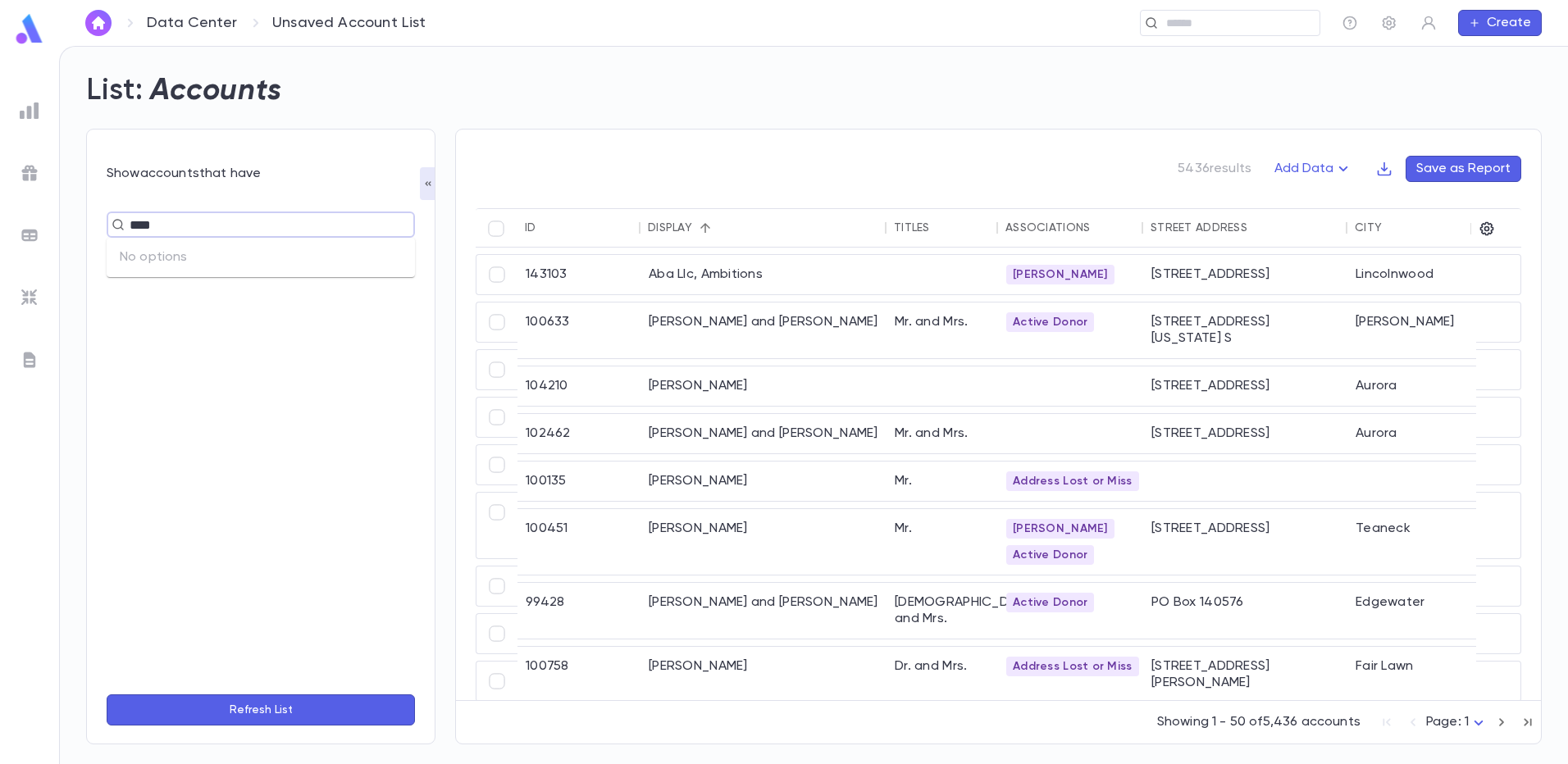
type input "****"
click at [1330, 158] on button "Add Data" at bounding box center [1313, 168] width 99 height 26
click at [1322, 197] on li "Lapsed Donors" at bounding box center [1330, 200] width 119 height 26
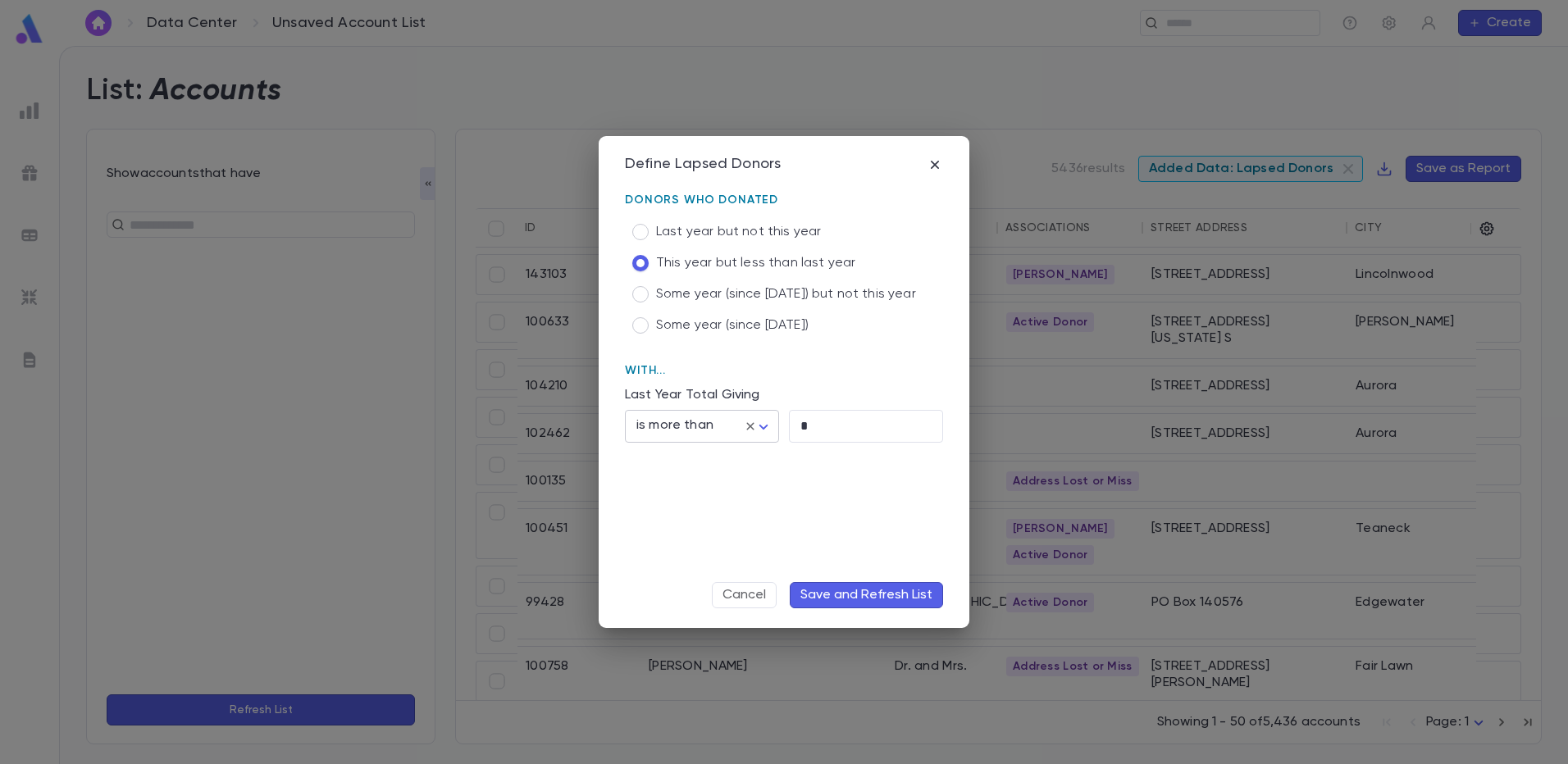
click at [758, 416] on body "Data Center Unsaved Account List ​ Create List: Accounts Show accounts that hav…" at bounding box center [784, 405] width 1568 height 719
click at [755, 417] on div at bounding box center [784, 382] width 1568 height 764
click at [807, 417] on input "*" at bounding box center [865, 426] width 154 height 32
type input "**"
click at [856, 596] on button "Save and Refresh List" at bounding box center [866, 595] width 153 height 26
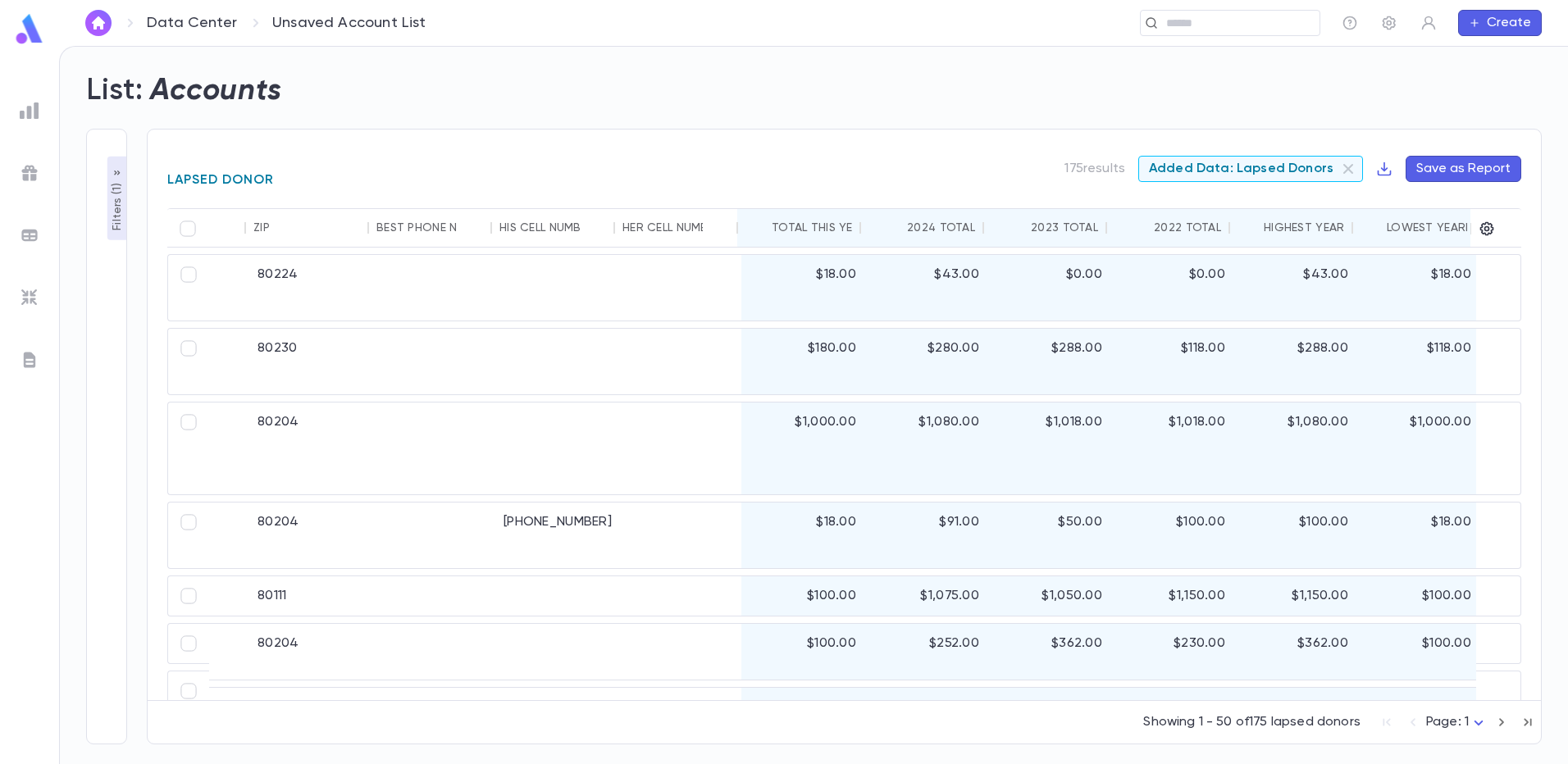
scroll to position [0, 1098]
click at [1491, 232] on icon "button" at bounding box center [1487, 230] width 14 height 14
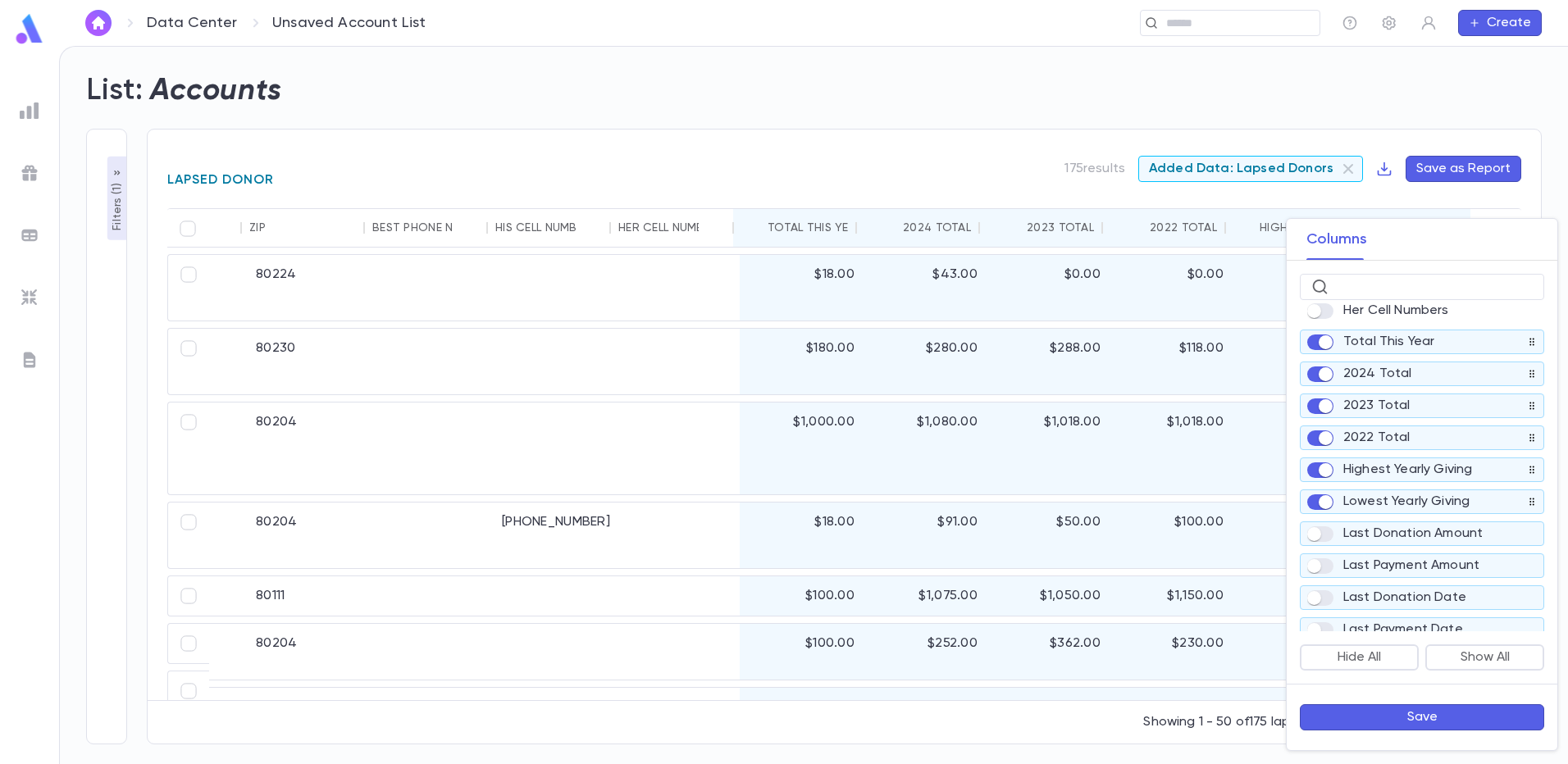
scroll to position [317, 0]
click at [1377, 717] on button "Save" at bounding box center [1422, 717] width 244 height 26
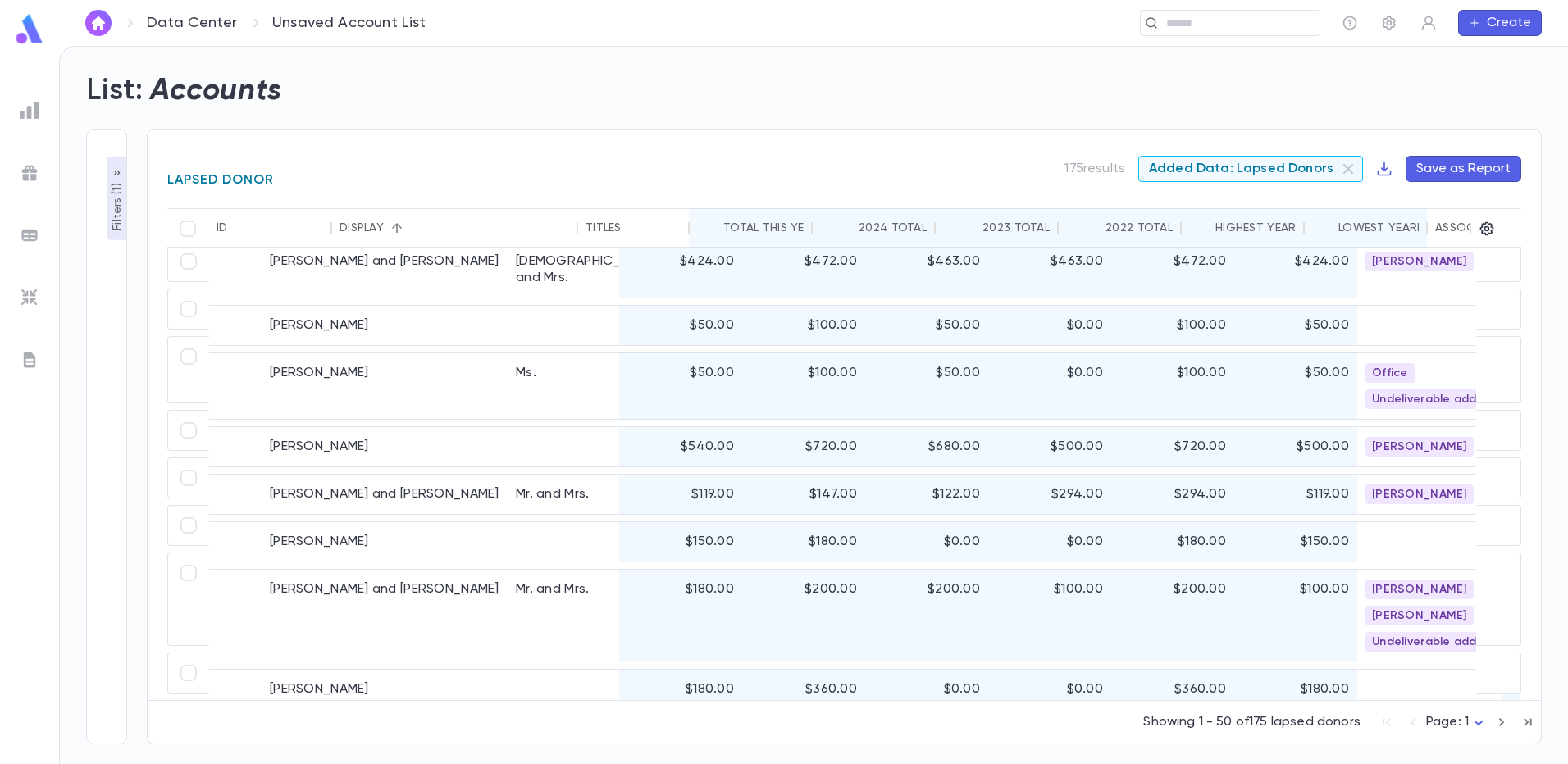
scroll to position [2247, 0]
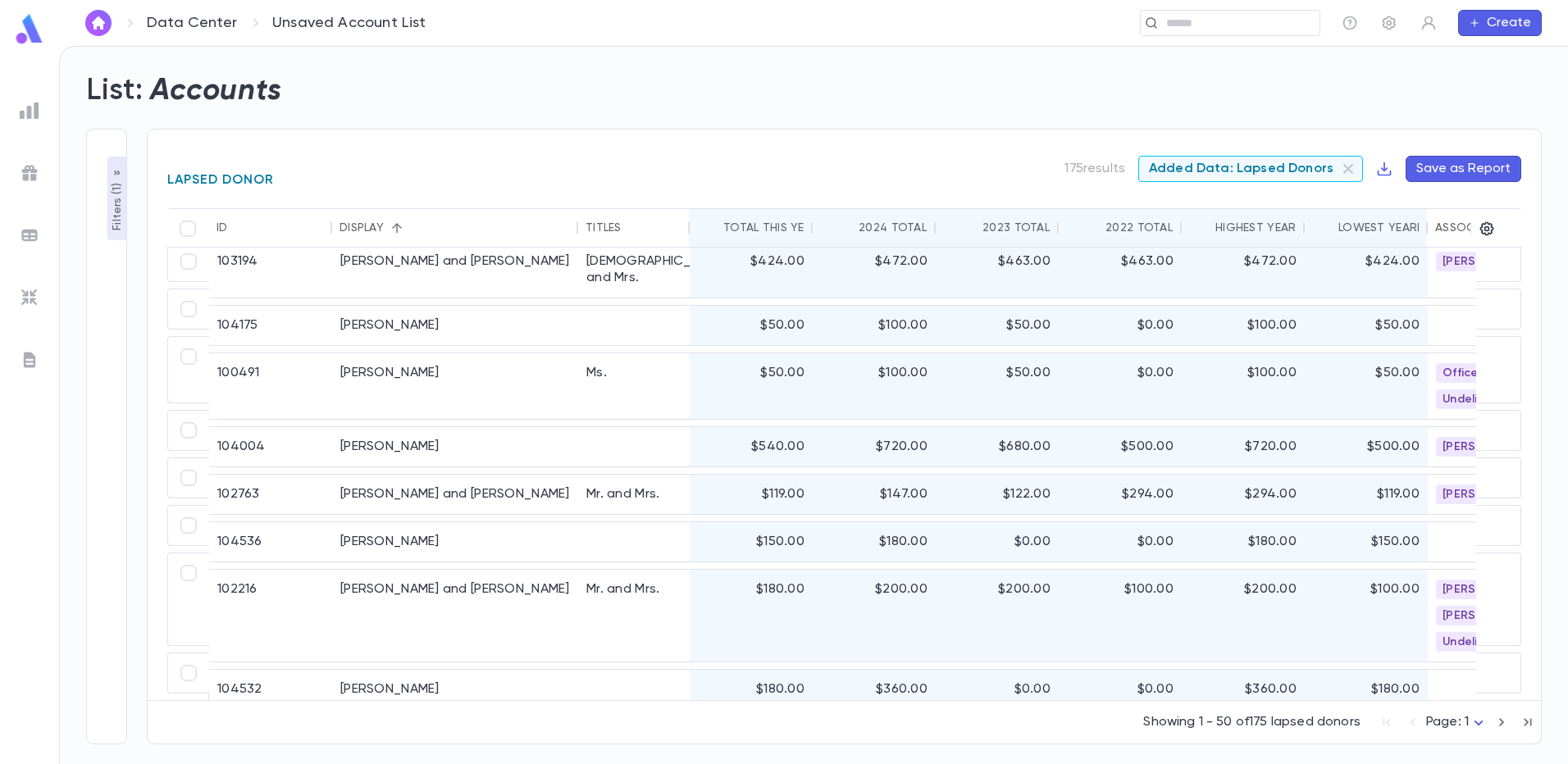
click at [110, 208] on p "Filters ( 1 )" at bounding box center [117, 205] width 16 height 51
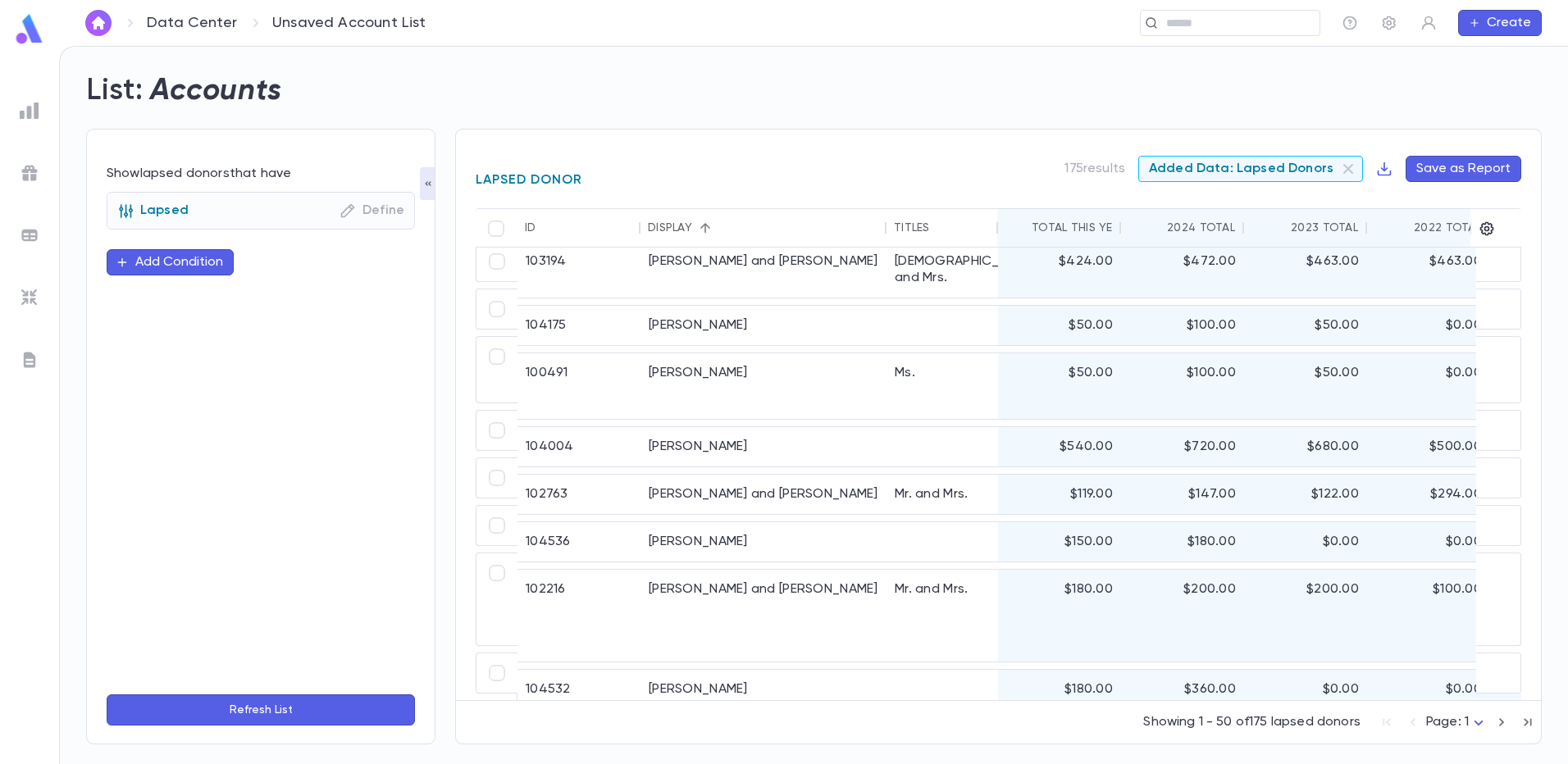
click at [131, 263] on button "Add Condition" at bounding box center [170, 262] width 127 height 26
click at [145, 268] on input "text" at bounding box center [254, 263] width 258 height 23
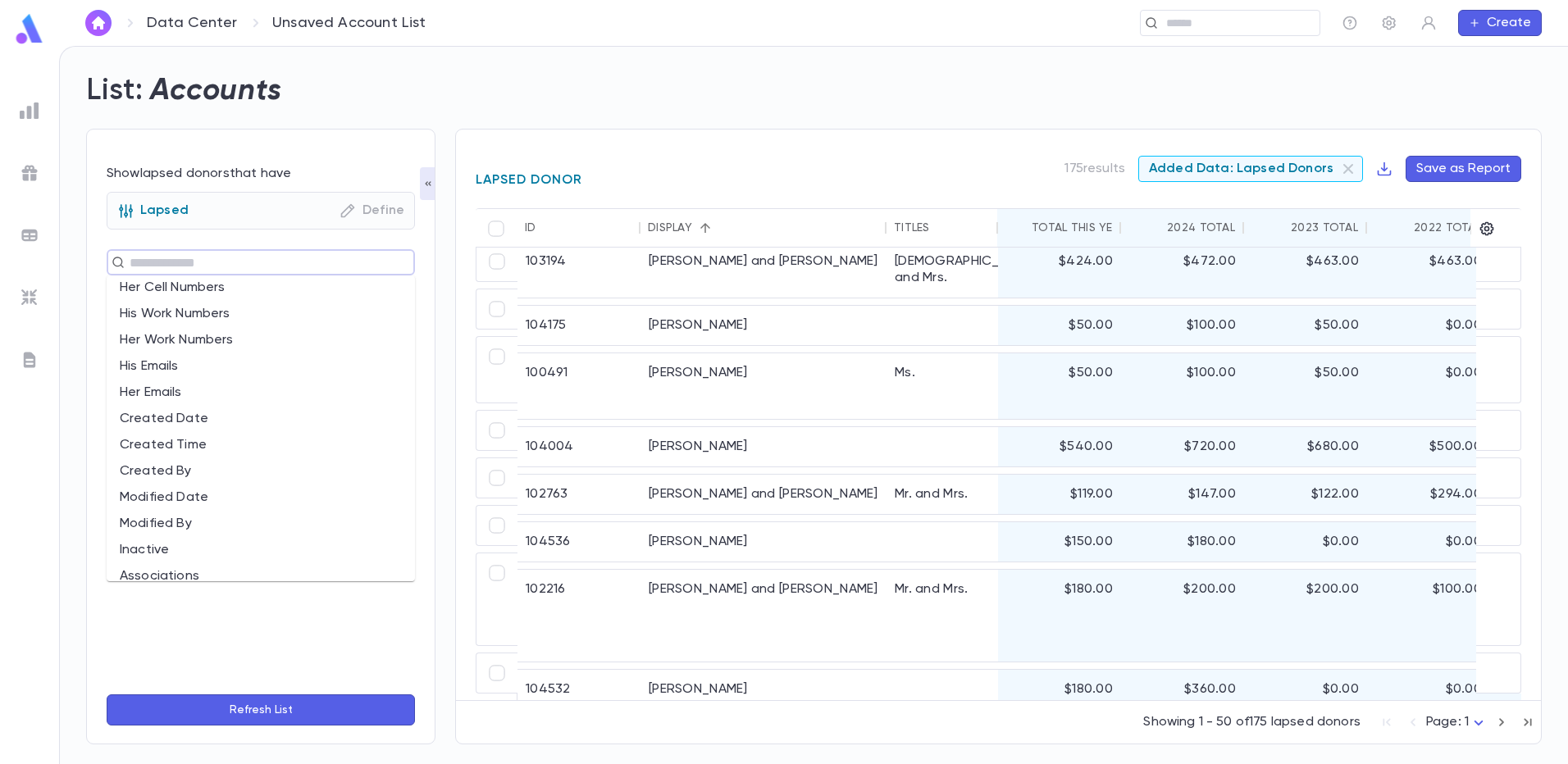
scroll to position [512, 0]
click at [145, 254] on input "text" at bounding box center [254, 263] width 258 height 23
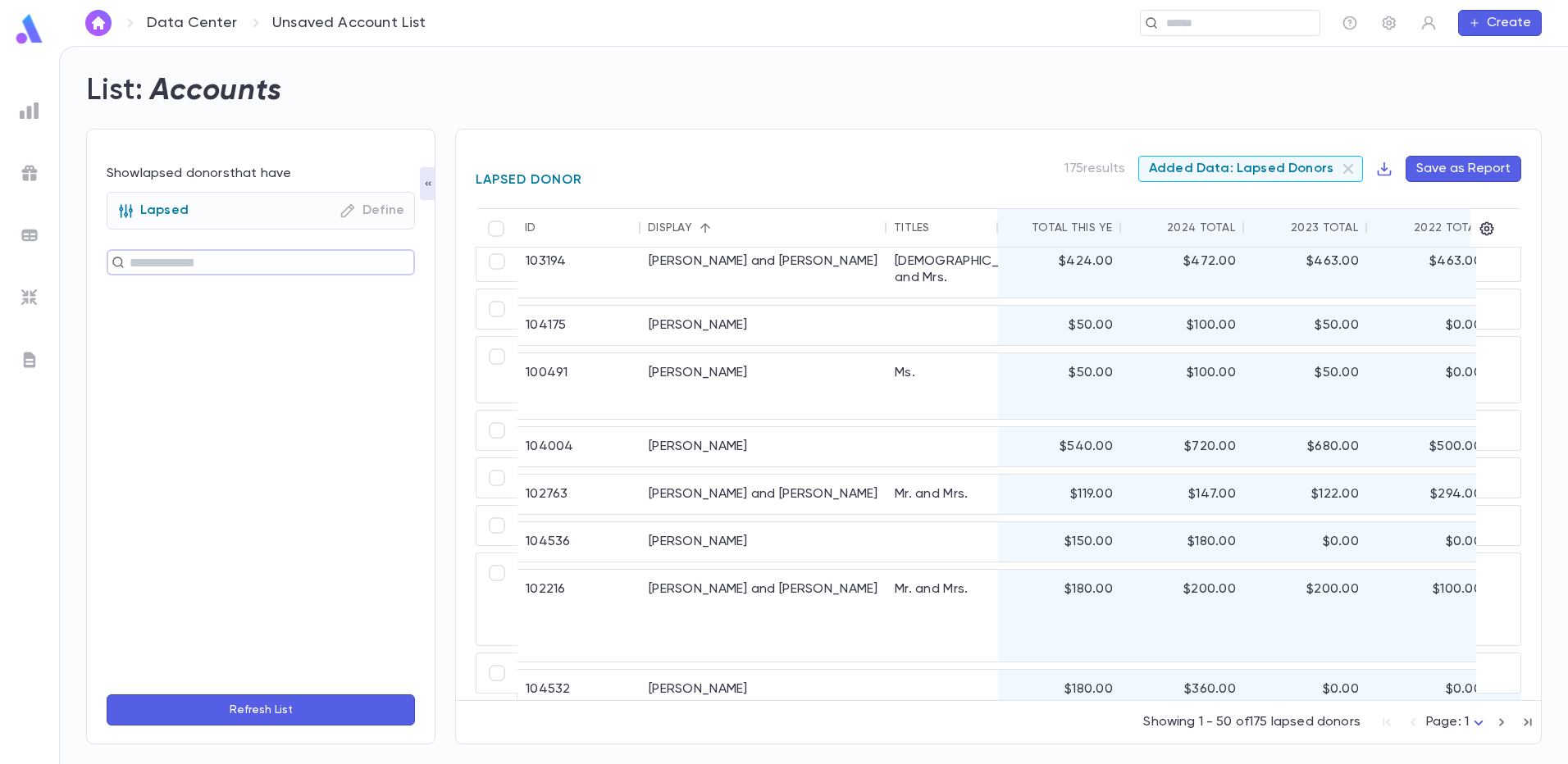
click at [246, 716] on button "Refresh List" at bounding box center [261, 710] width 308 height 31
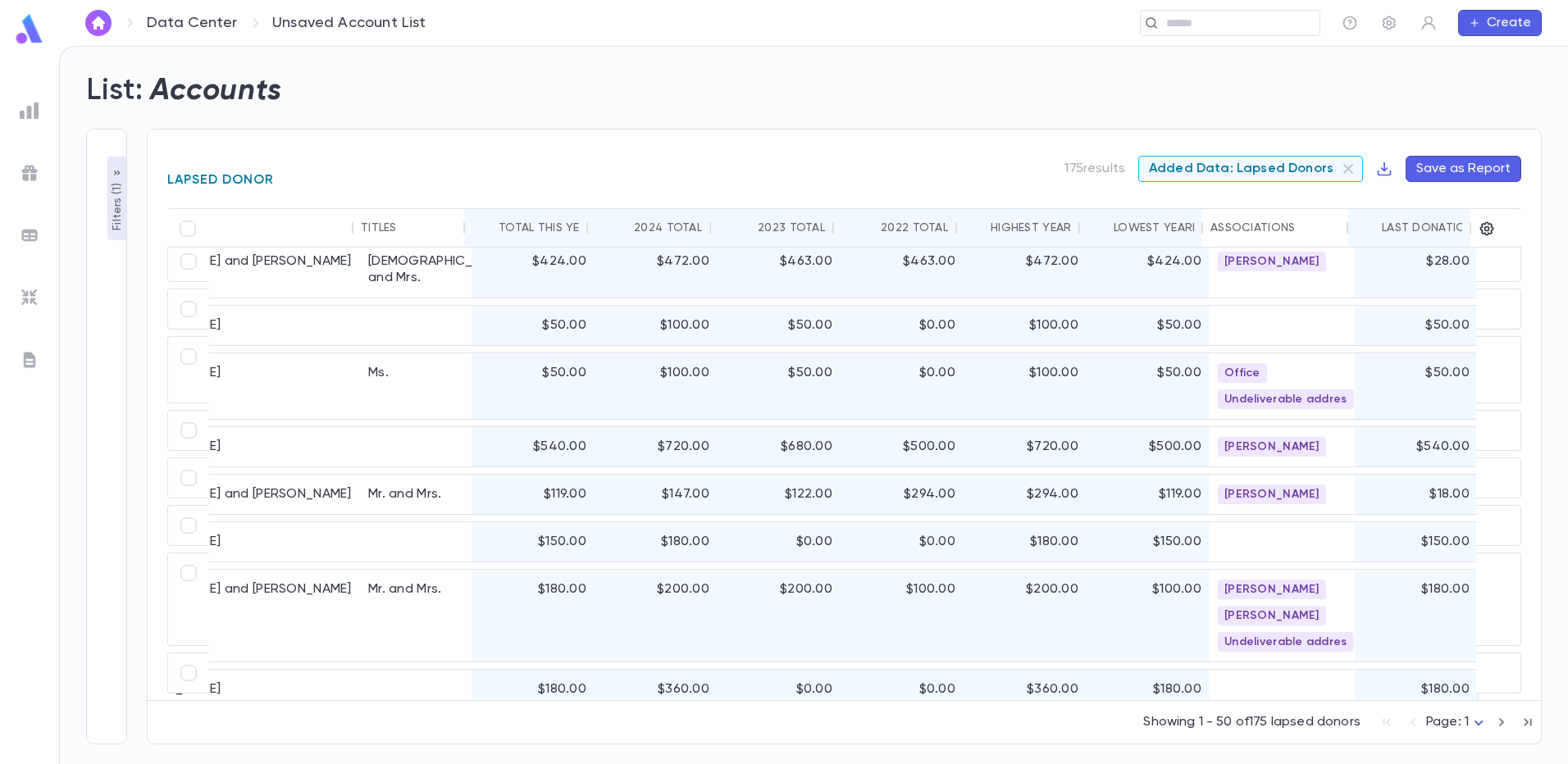
scroll to position [2247, 224]
click at [142, 97] on h2 "List:" at bounding box center [115, 91] width 57 height 37
click at [114, 209] on p "Filters ( 1 )" at bounding box center [117, 205] width 16 height 51
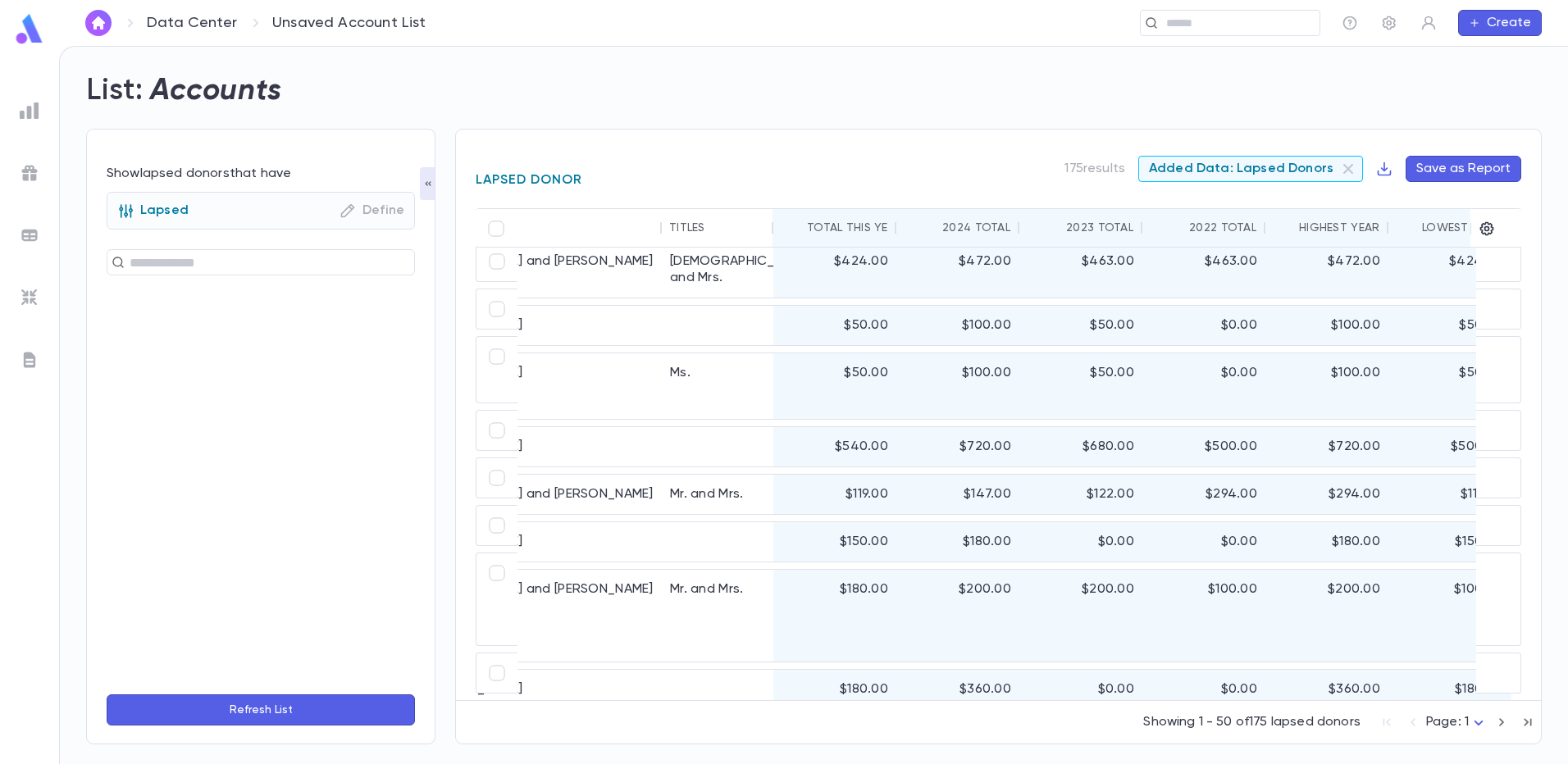
click at [356, 203] on icon "button" at bounding box center [347, 210] width 16 height 16
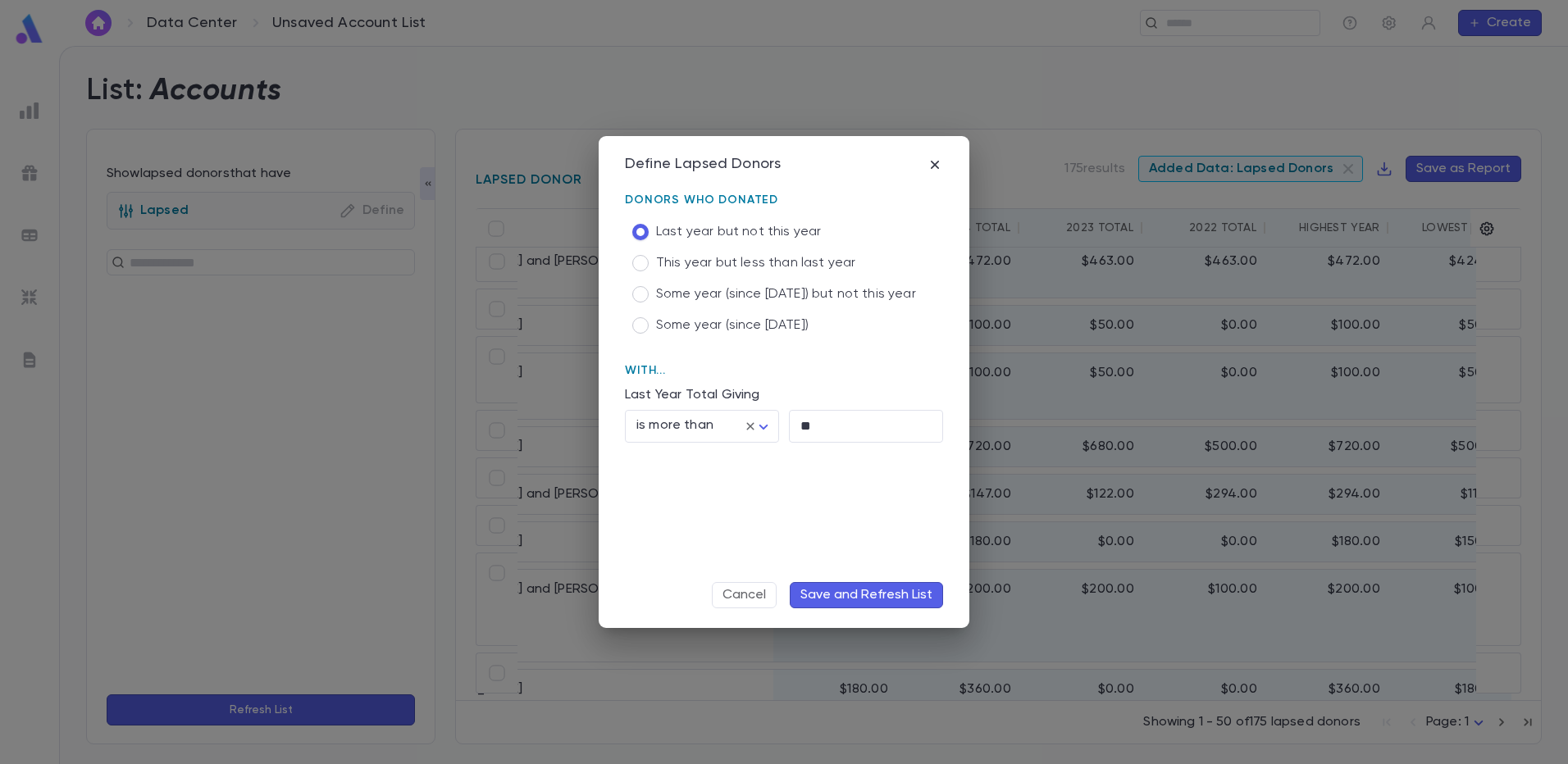
click at [841, 596] on button "Save and Refresh List" at bounding box center [866, 595] width 153 height 26
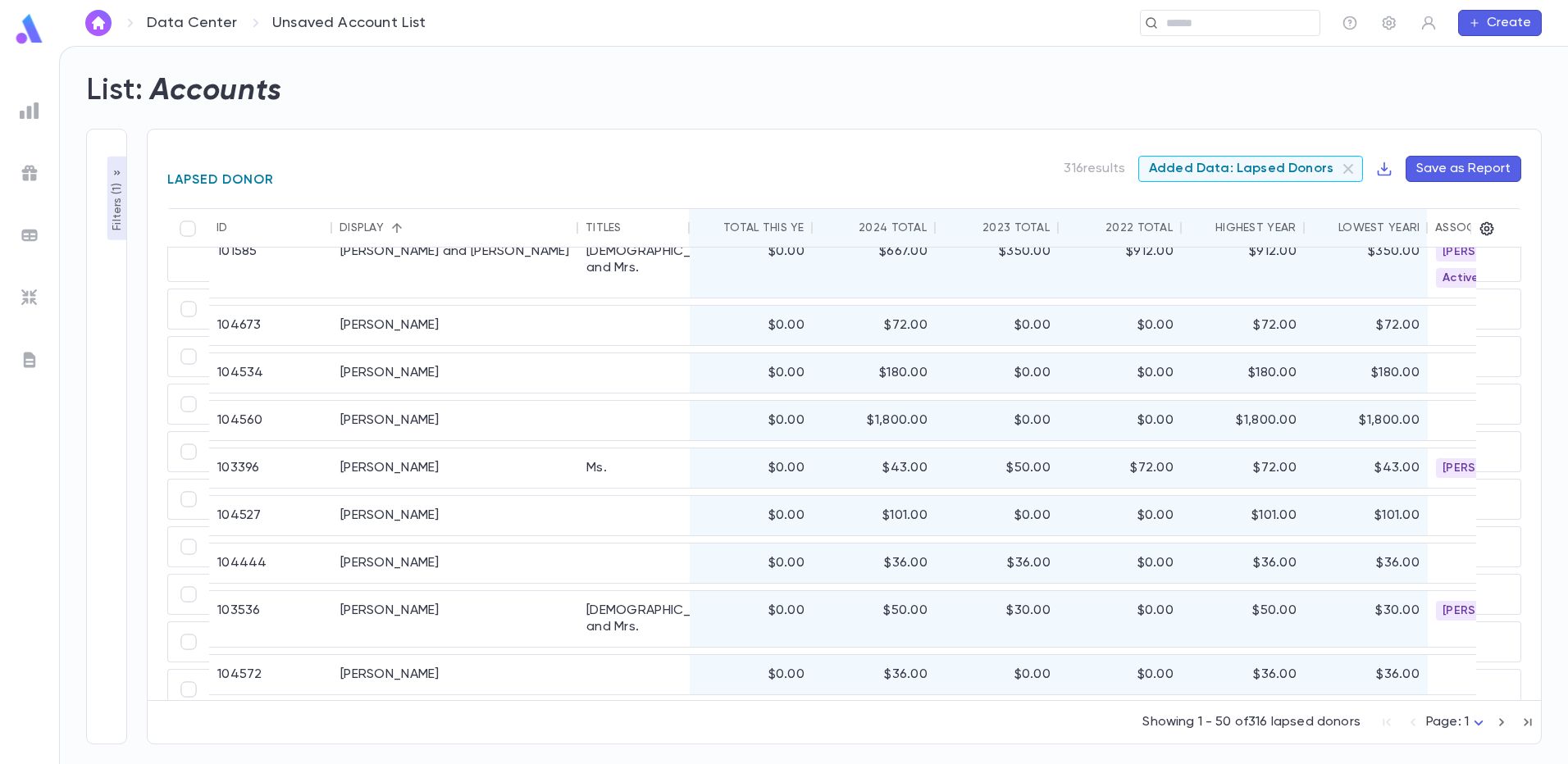
scroll to position [1681, 0]
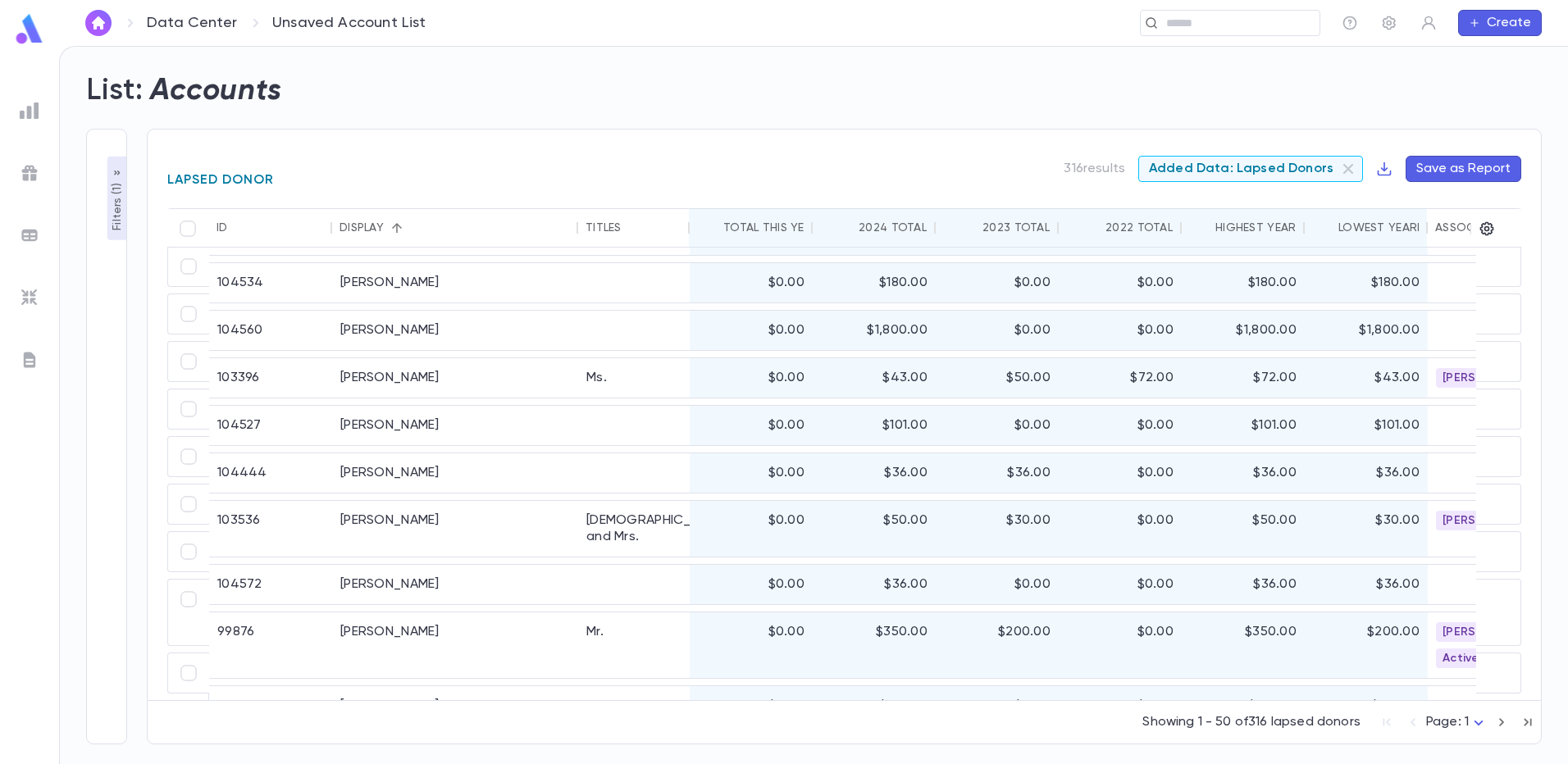
click at [1245, 167] on span "Added Data: Lapsed Donors" at bounding box center [1240, 168] width 204 height 16
click at [112, 191] on p "Filters ( 1 )" at bounding box center [117, 205] width 16 height 51
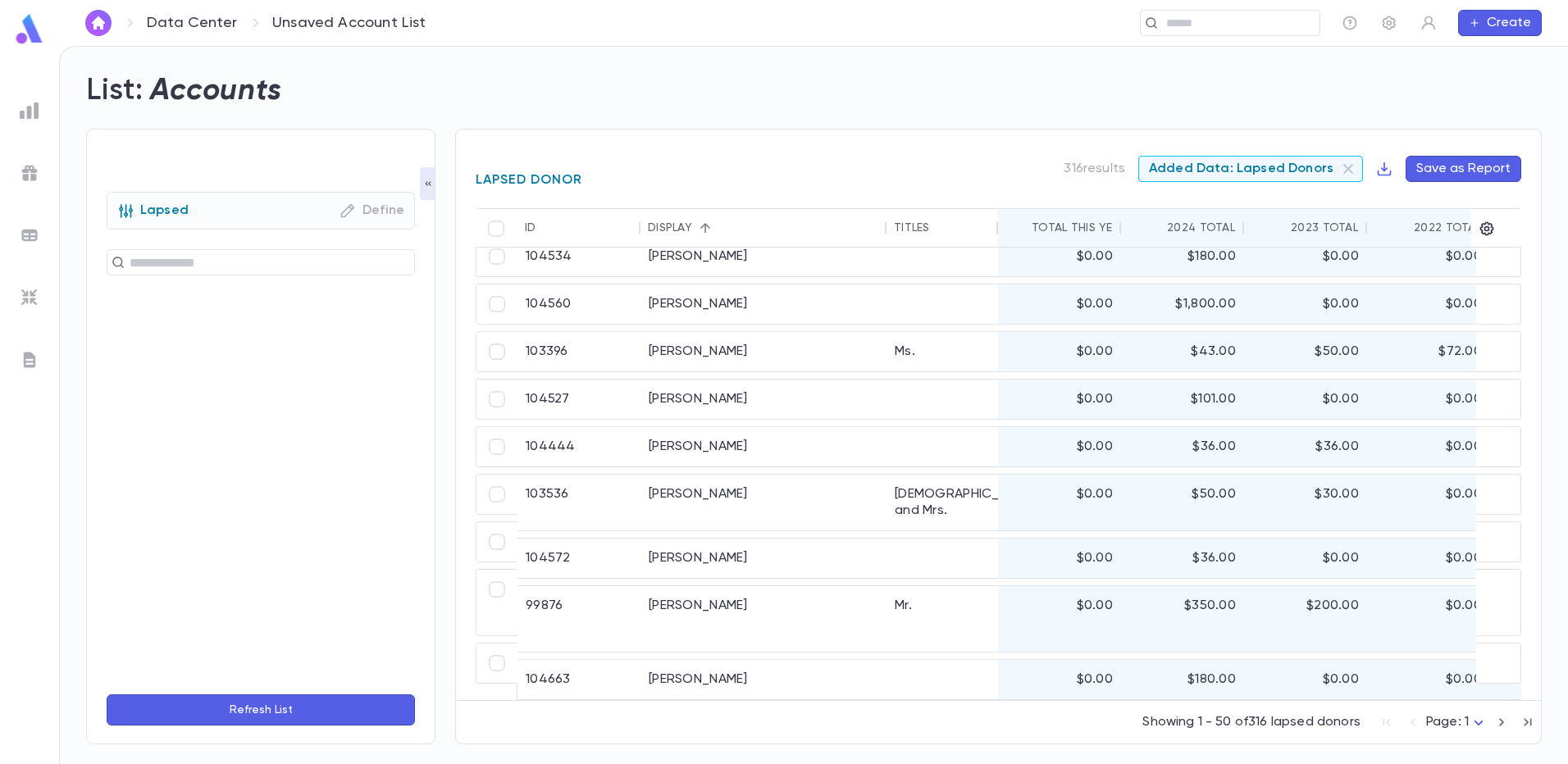
scroll to position [1668, 0]
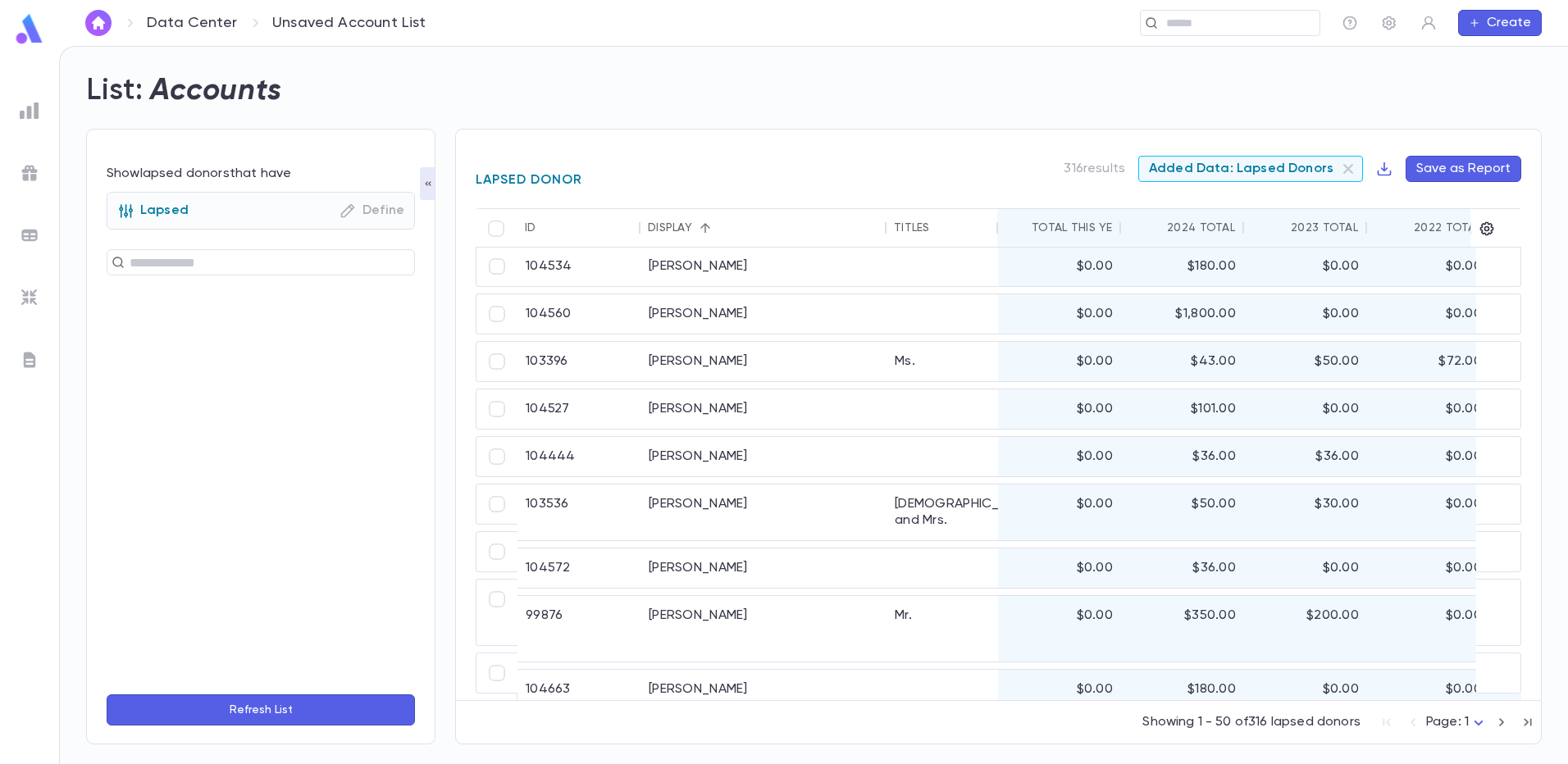
click at [370, 201] on div "Lapsed Define" at bounding box center [261, 210] width 308 height 37
click at [375, 213] on p "Define" at bounding box center [371, 210] width 65 height 16
click at [333, 207] on div "Lapsed Define" at bounding box center [261, 210] width 287 height 16
click at [345, 214] on icon "button" at bounding box center [347, 210] width 16 height 16
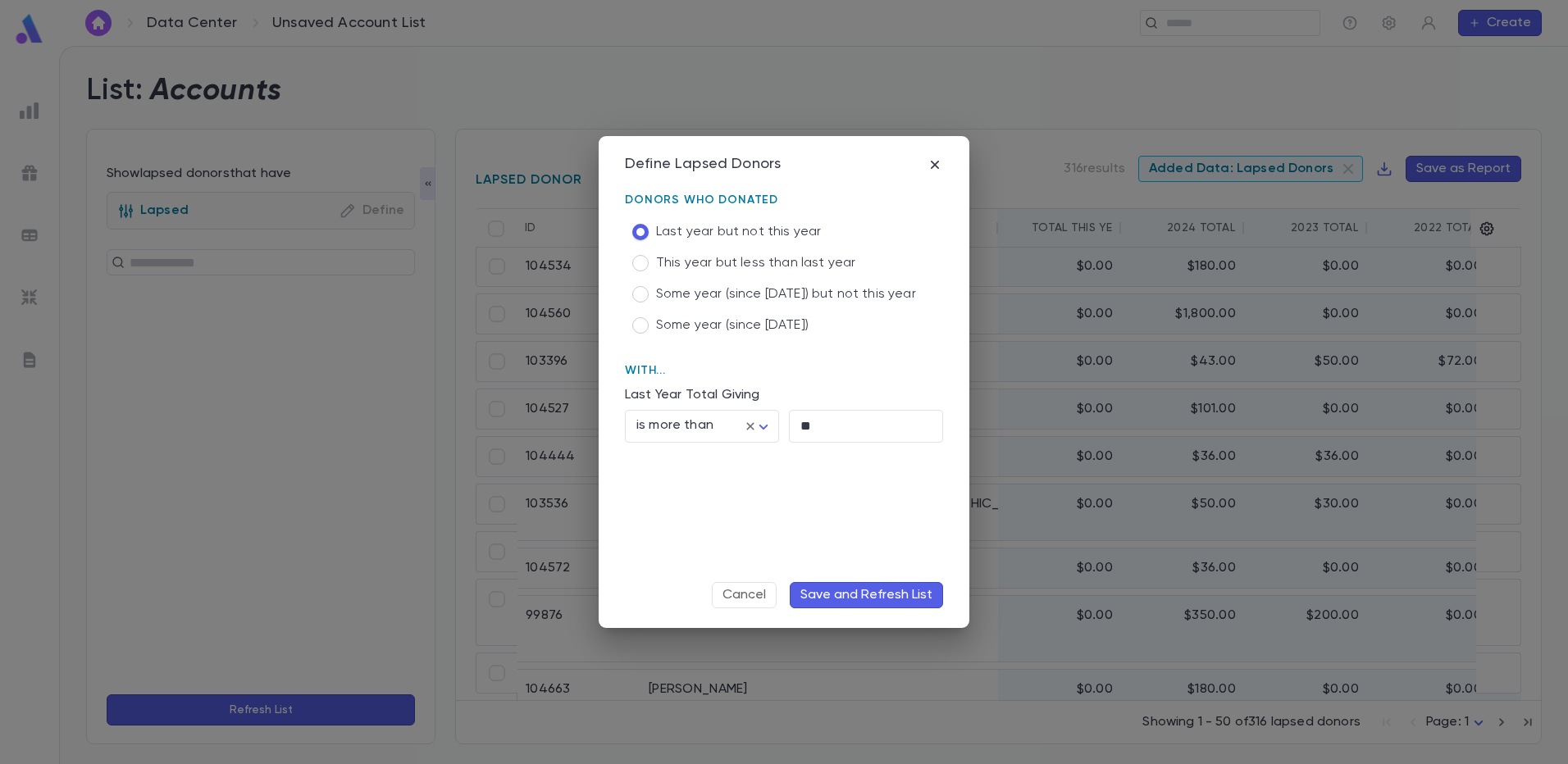
click at [745, 419] on icon at bounding box center [750, 427] width 15 height 15
click at [760, 423] on body "Data Center Unsaved Account List ​ Create List: Accounts Show lapsed donors tha…" at bounding box center [784, 405] width 1568 height 719
click at [675, 568] on span "is between" at bounding box center [705, 565] width 126 height 16
type input "*******"
click at [833, 420] on input "**" at bounding box center [865, 426] width 154 height 32
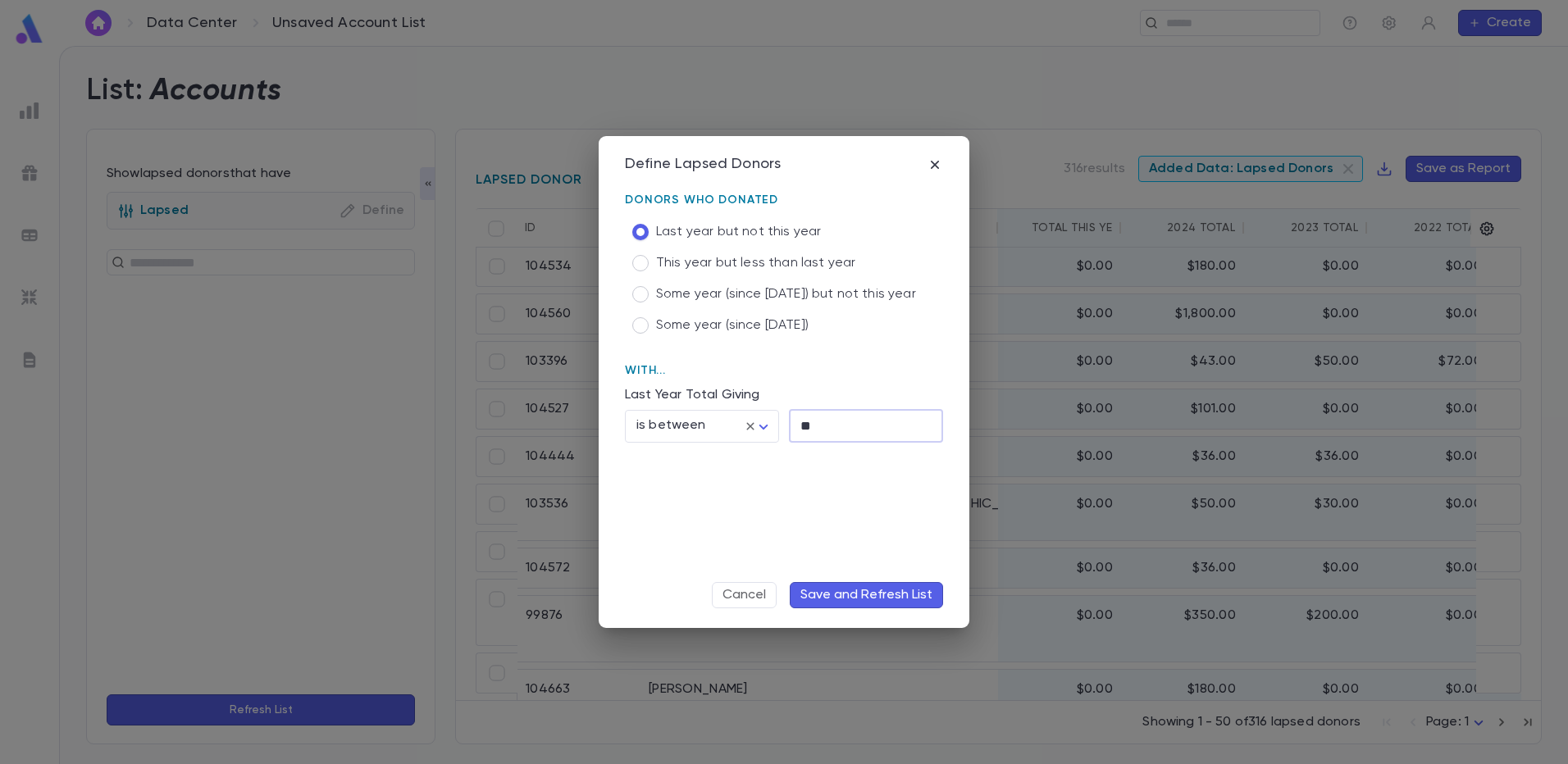
click at [829, 421] on input "**" at bounding box center [865, 426] width 154 height 32
type input "*"
click at [751, 432] on icon at bounding box center [750, 427] width 15 height 15
click at [848, 606] on button "Save and Refresh List" at bounding box center [866, 595] width 153 height 26
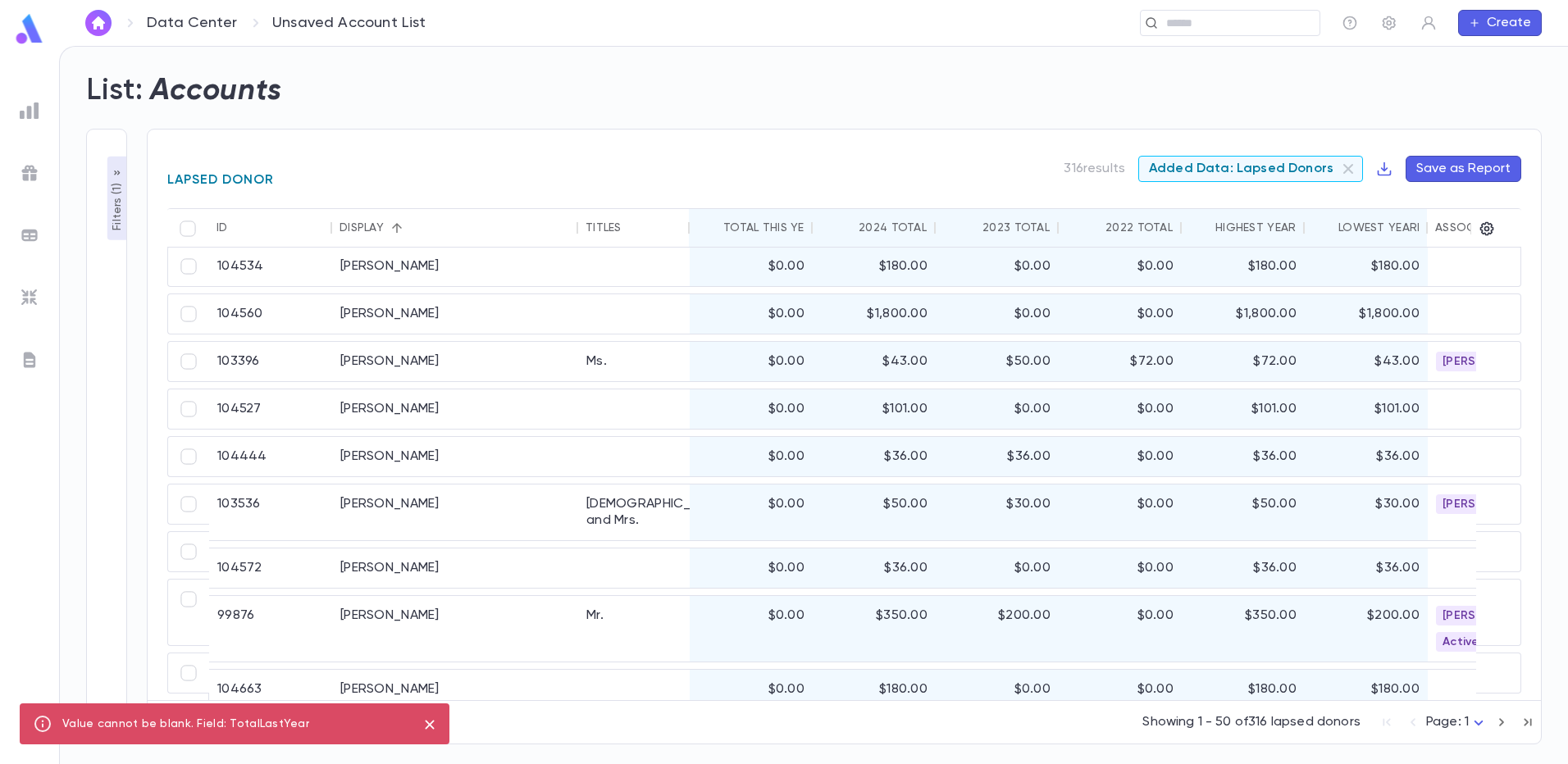
click at [419, 730] on button "close" at bounding box center [429, 724] width 26 height 26
